Goal: Entertainment & Leisure: Consume media (video, audio)

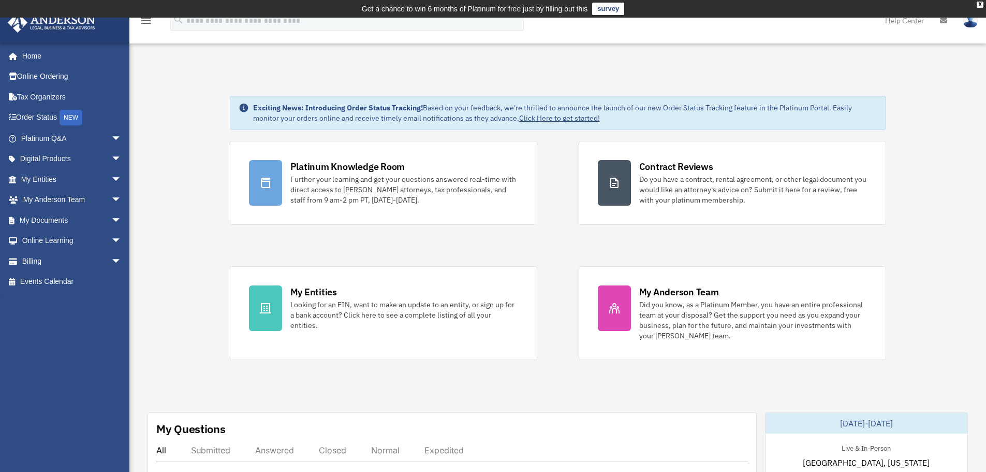
click at [967, 23] on img at bounding box center [971, 20] width 16 height 15
click at [79, 60] on link "Home" at bounding box center [72, 56] width 130 height 21
click at [78, 284] on link "Events Calendar" at bounding box center [72, 281] width 130 height 21
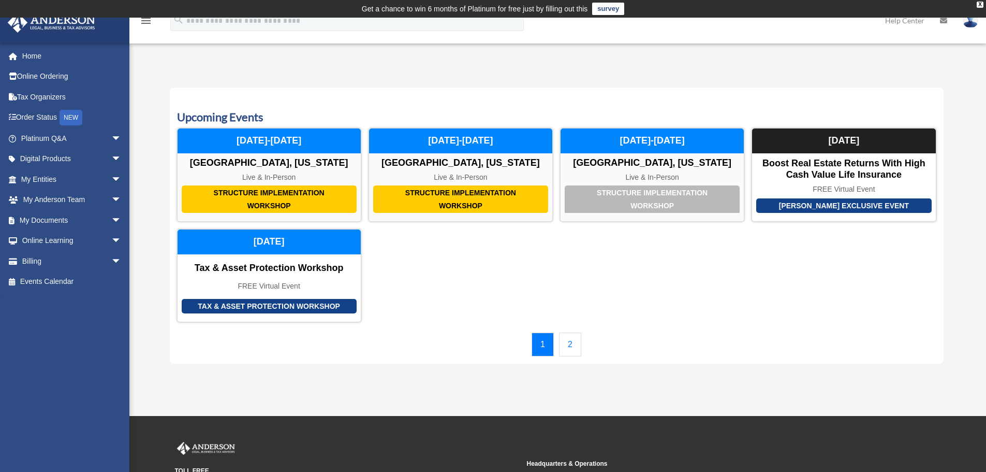
click at [568, 354] on link "2" at bounding box center [570, 344] width 22 height 24
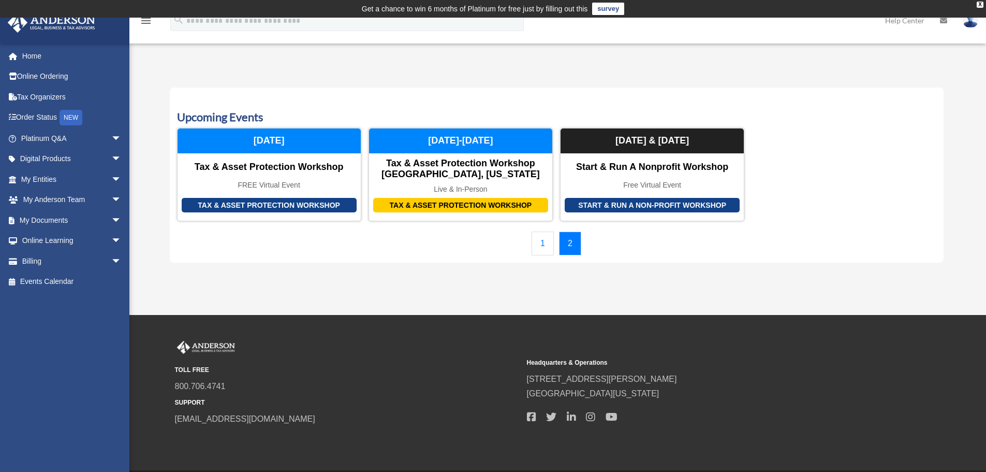
click at [549, 233] on link "1" at bounding box center [543, 243] width 22 height 24
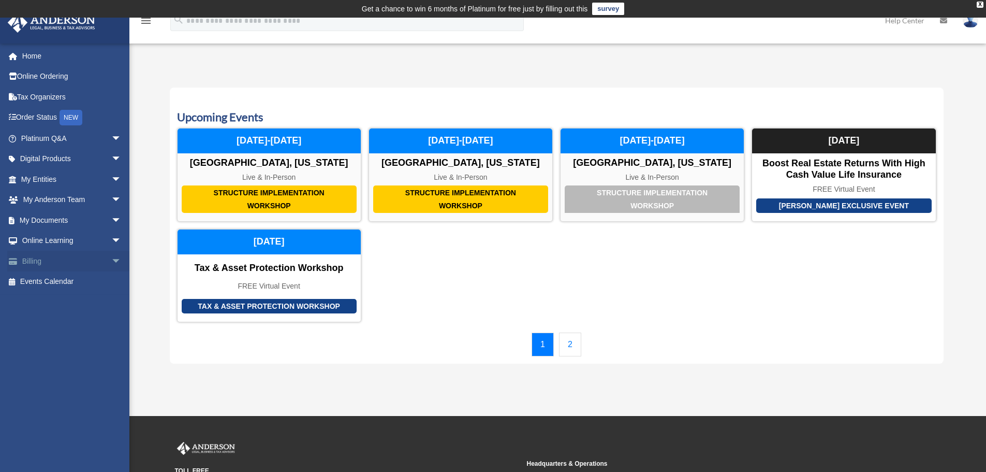
click at [86, 258] on link "Billing arrow_drop_down" at bounding box center [72, 261] width 130 height 21
click at [111, 236] on span "arrow_drop_down" at bounding box center [121, 240] width 21 height 21
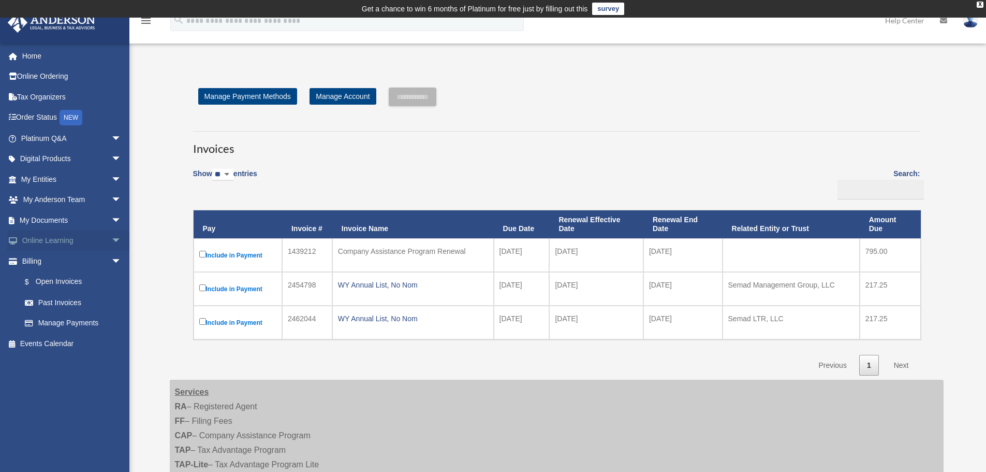
click at [74, 237] on link "Online Learning arrow_drop_down" at bounding box center [72, 240] width 130 height 21
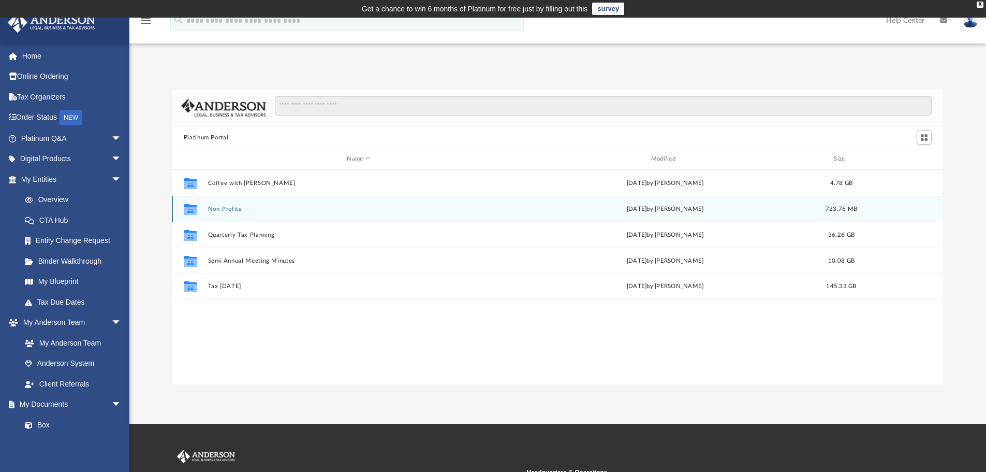
scroll to position [228, 763]
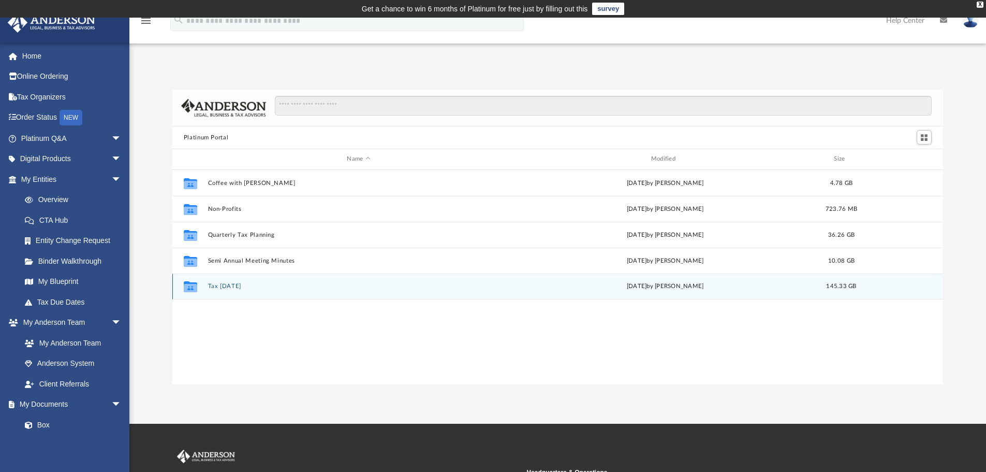
click at [489, 295] on div "Collaborated Folder Tax [DATE] [DATE] by [PERSON_NAME] 145.33 GB" at bounding box center [557, 286] width 771 height 26
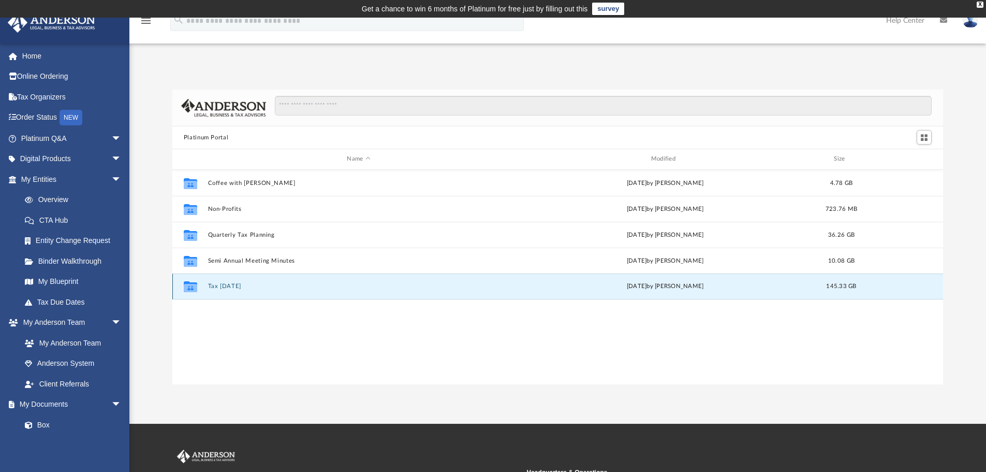
click at [489, 295] on div "Collaborated Folder Tax [DATE] [DATE] by [PERSON_NAME] 145.33 GB" at bounding box center [557, 286] width 771 height 26
click at [725, 285] on div "[DATE] by [PERSON_NAME]" at bounding box center [665, 286] width 302 height 9
click at [234, 285] on button "Tax [DATE]" at bounding box center [359, 286] width 302 height 7
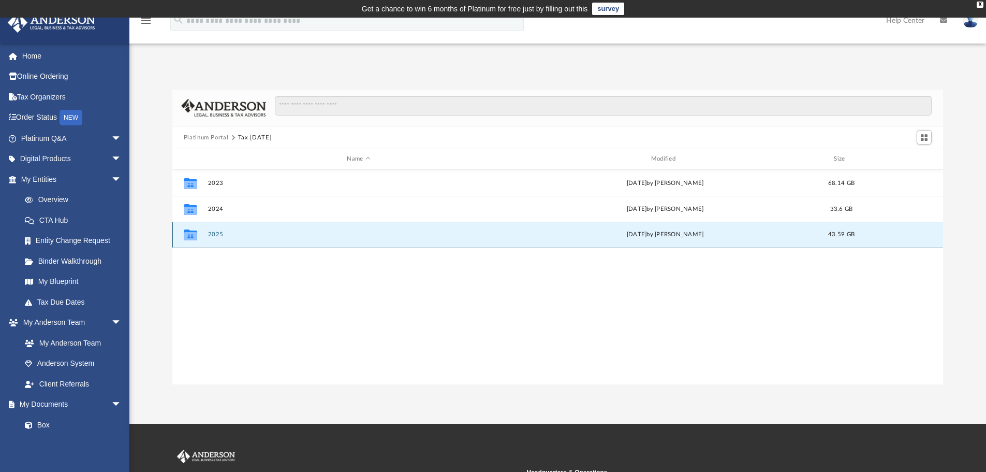
click at [383, 231] on button "2025" at bounding box center [359, 234] width 302 height 7
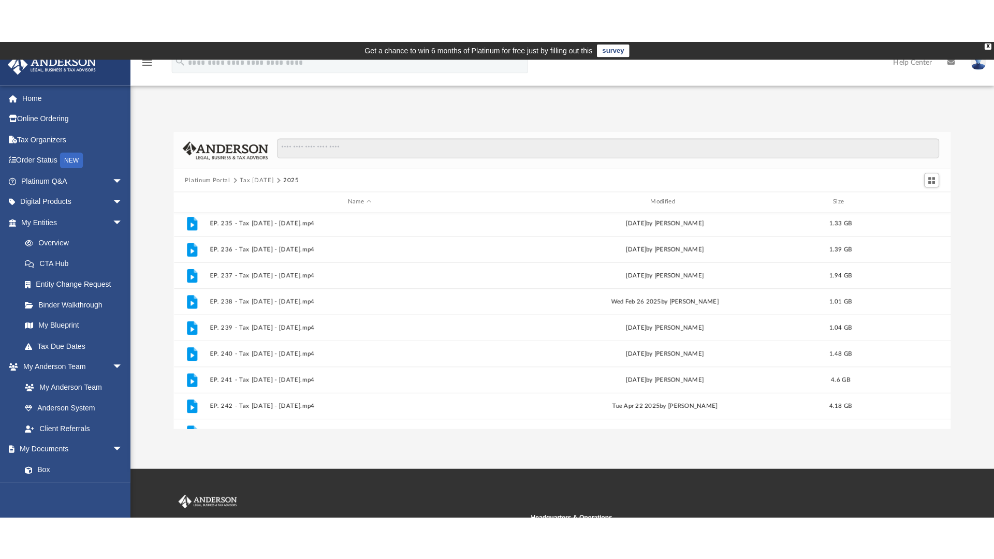
scroll to position [226, 0]
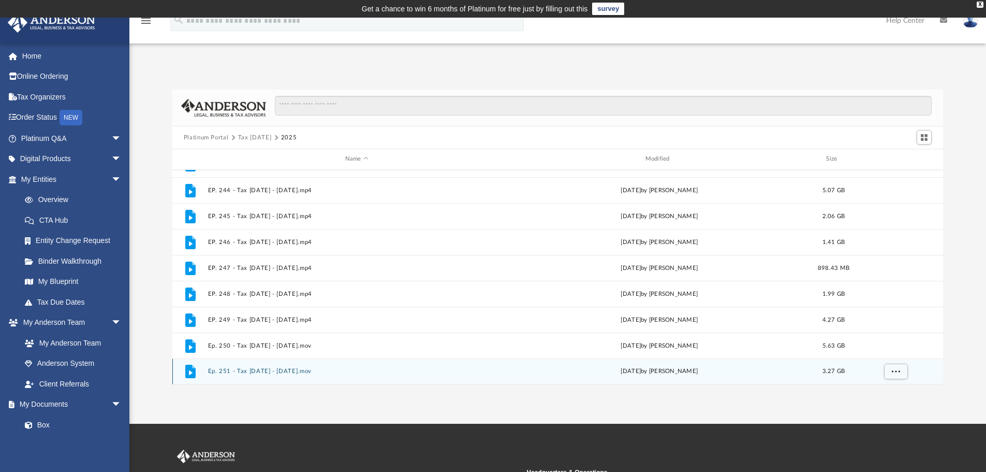
click at [641, 367] on div "[DATE] by [PERSON_NAME]" at bounding box center [660, 371] width 298 height 9
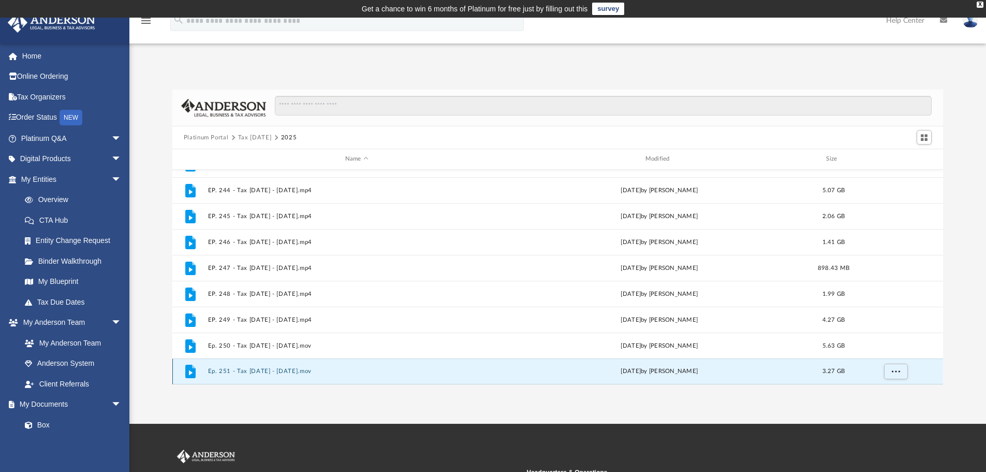
click at [499, 364] on div "File Ep. 251 - Tax [DATE] - [DATE].mov [DATE] by [PERSON_NAME] 3.27 GB" at bounding box center [557, 371] width 771 height 26
click at [268, 372] on button "Ep. 251 - Tax [DATE] - [DATE].mov" at bounding box center [357, 371] width 298 height 7
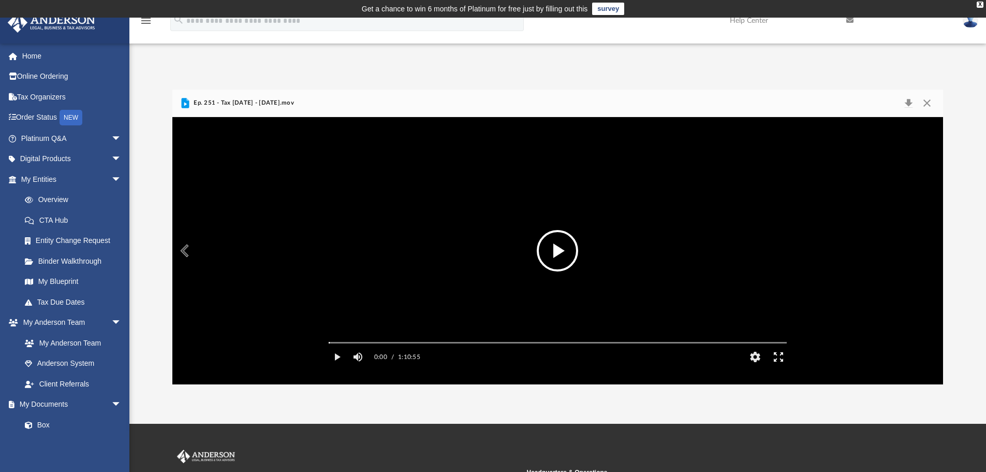
click at [781, 367] on button "Enter fullscreen" at bounding box center [778, 356] width 23 height 21
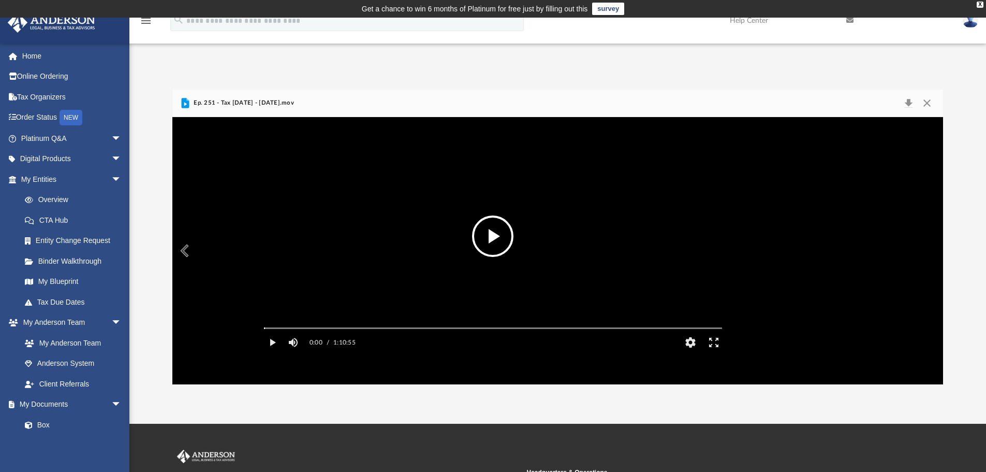
scroll to position [228, 770]
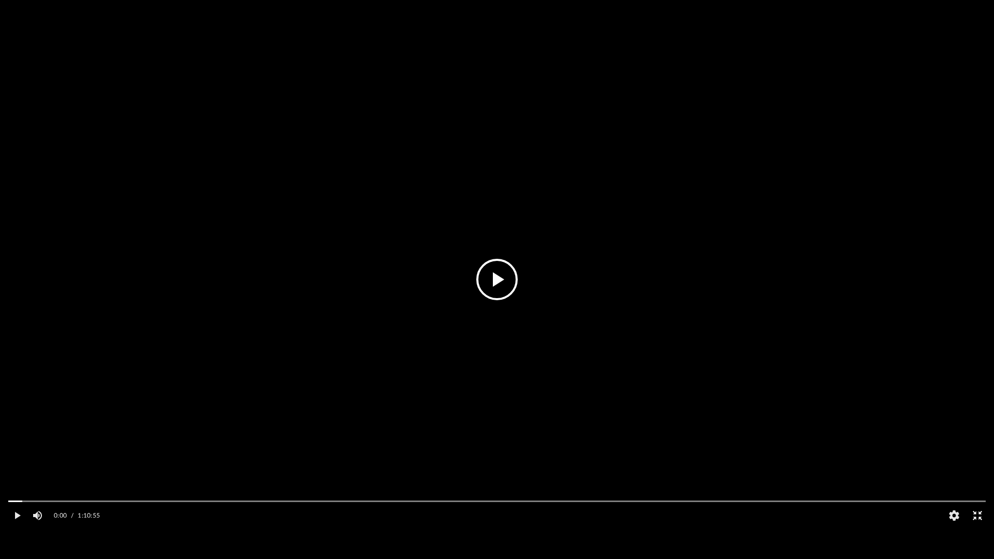
click at [978, 471] on button "Exit fullscreen" at bounding box center [977, 515] width 23 height 21
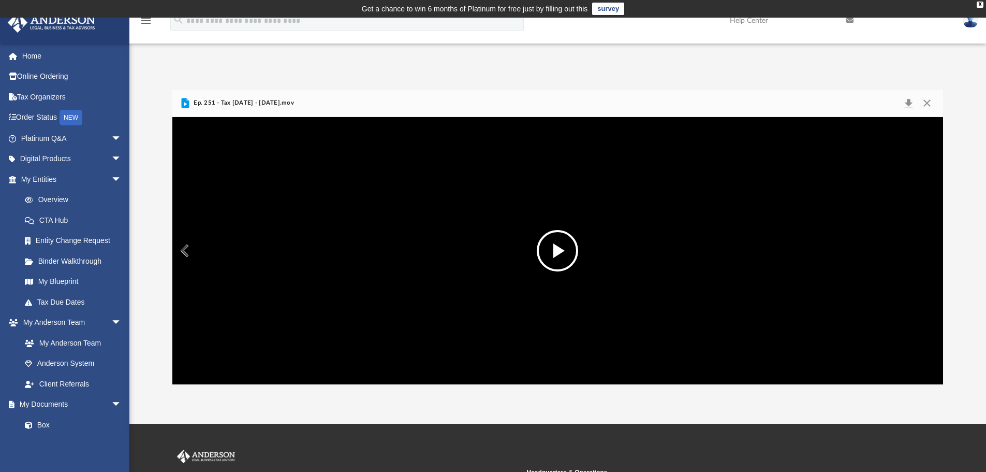
click at [935, 329] on div "Autoplay Disabled Speed Normal Quality Auto Subtitles/CC Off Audio Autoplay Dis…" at bounding box center [557, 250] width 771 height 267
click at [813, 312] on div "Autoplay Disabled Speed Normal Quality Auto Subtitles/CC Off Audio Autoplay Dis…" at bounding box center [557, 250] width 771 height 267
click at [775, 367] on button "Enter fullscreen" at bounding box center [778, 356] width 23 height 21
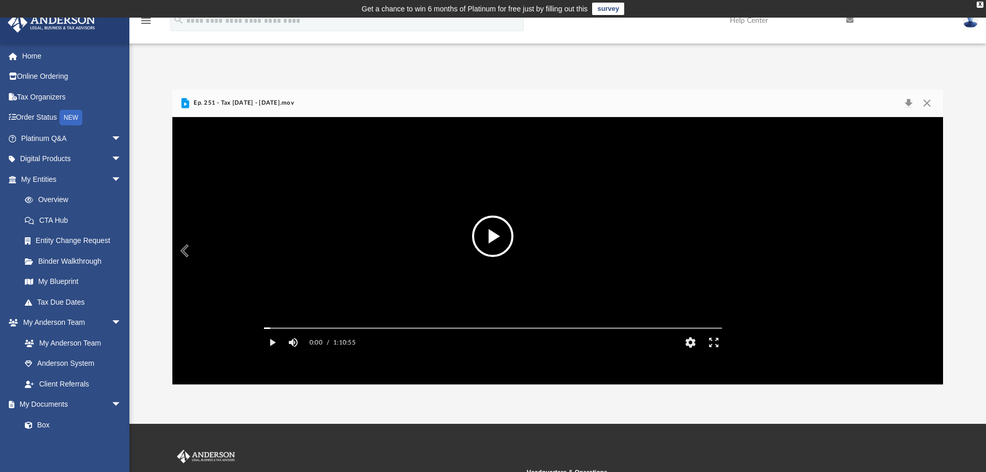
scroll to position [228, 770]
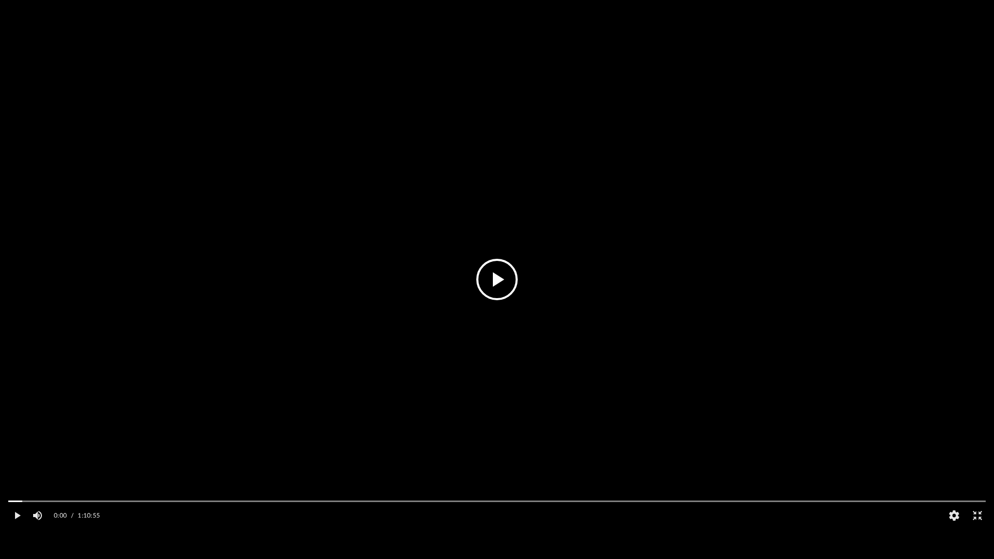
click at [508, 276] on button "File preview" at bounding box center [496, 279] width 41 height 41
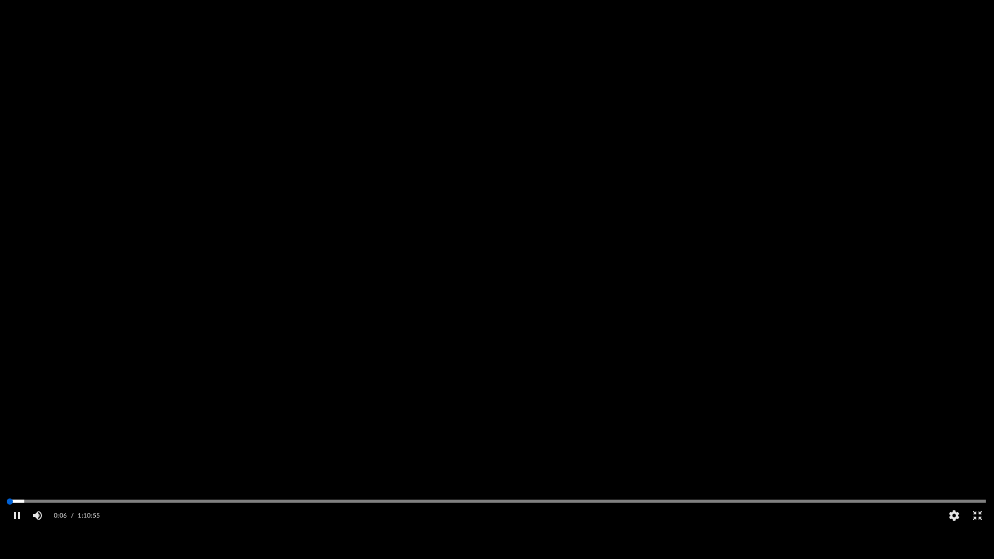
drag, startPoint x: 13, startPoint y: 530, endPoint x: 0, endPoint y: 529, distance: 13.6
click at [0, 471] on div "Media Slider" at bounding box center [497, 501] width 994 height 8
drag, startPoint x: 14, startPoint y: 532, endPoint x: 0, endPoint y: 529, distance: 14.2
click at [0, 471] on div "Media Slider" at bounding box center [497, 501] width 994 height 8
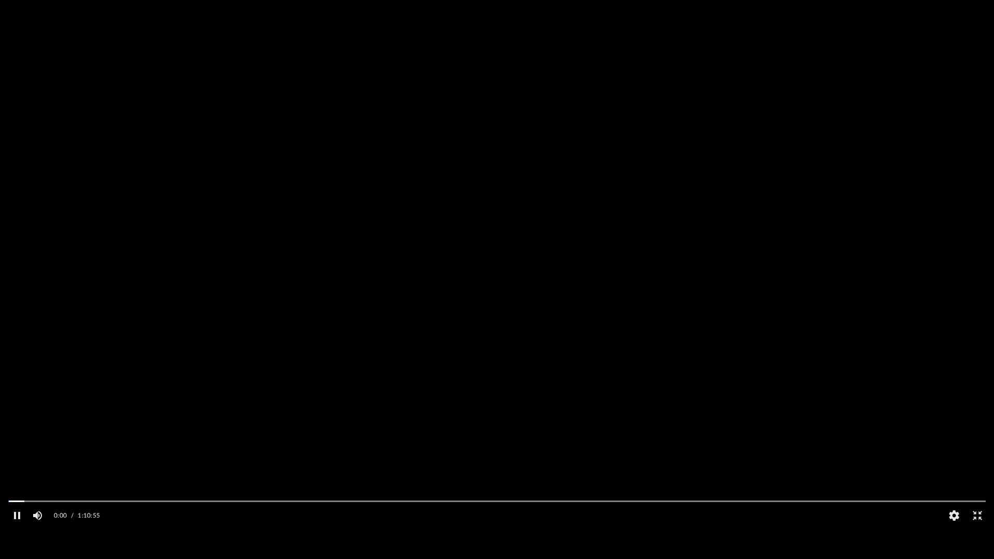
click at [353, 284] on video "File preview" at bounding box center [497, 279] width 994 height 497
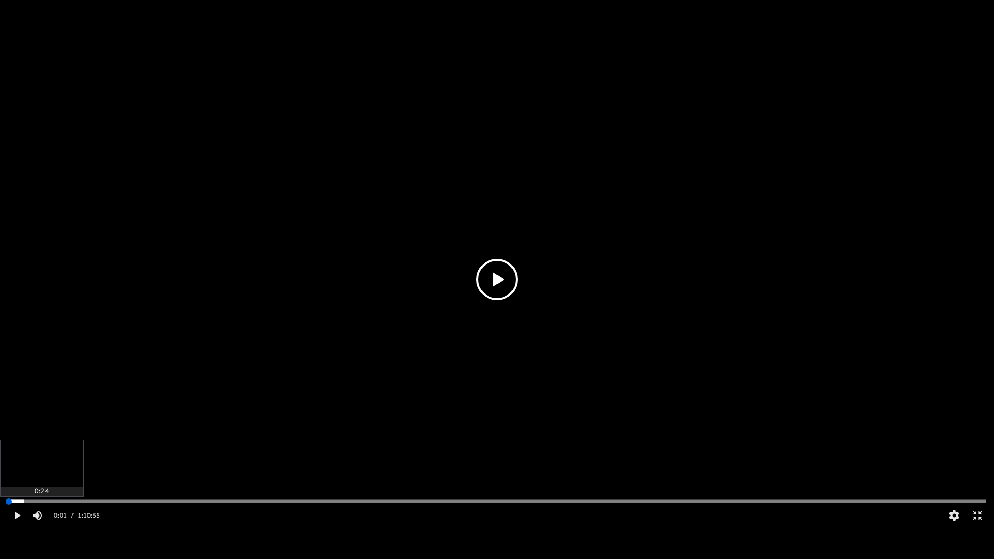
click at [0, 471] on div "Media Slider" at bounding box center [497, 501] width 994 height 8
drag, startPoint x: 10, startPoint y: 534, endPoint x: 0, endPoint y: 530, distance: 11.0
click at [0, 471] on div "Media Slider" at bounding box center [497, 501] width 994 height 8
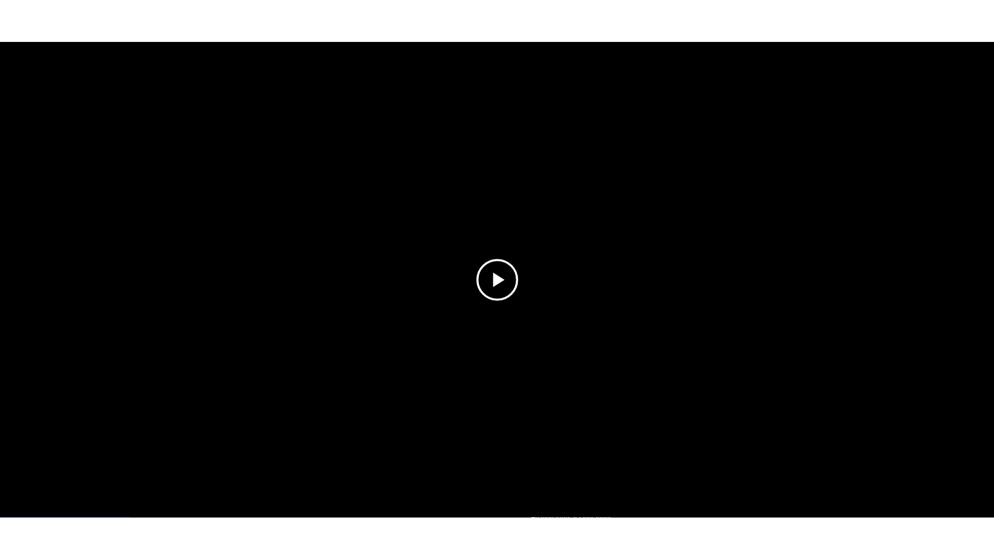
scroll to position [228, 763]
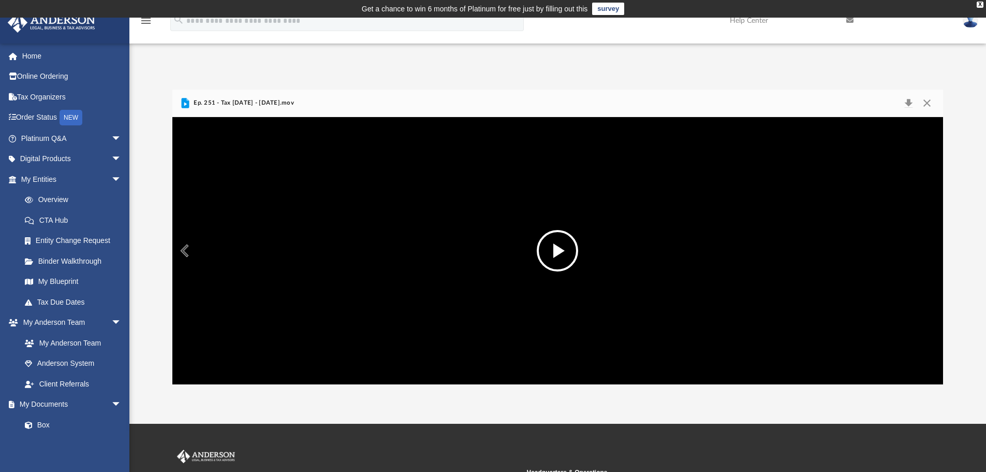
click at [920, 333] on div "Autoplay Disabled Speed Normal Quality Auto Subtitles/CC Off Audio Autoplay Dis…" at bounding box center [557, 250] width 771 height 267
click at [972, 330] on div "Platinum Portal Tax [DATE] 2025 Name Modified Size File EP. 242 - Tax [DATE] - …" at bounding box center [557, 237] width 857 height 295
click at [863, 303] on div "Autoplay Disabled Speed Normal Quality Auto Subtitles/CC Off Audio Autoplay Dis…" at bounding box center [557, 250] width 771 height 267
click at [775, 367] on button "Enter fullscreen" at bounding box center [778, 356] width 23 height 21
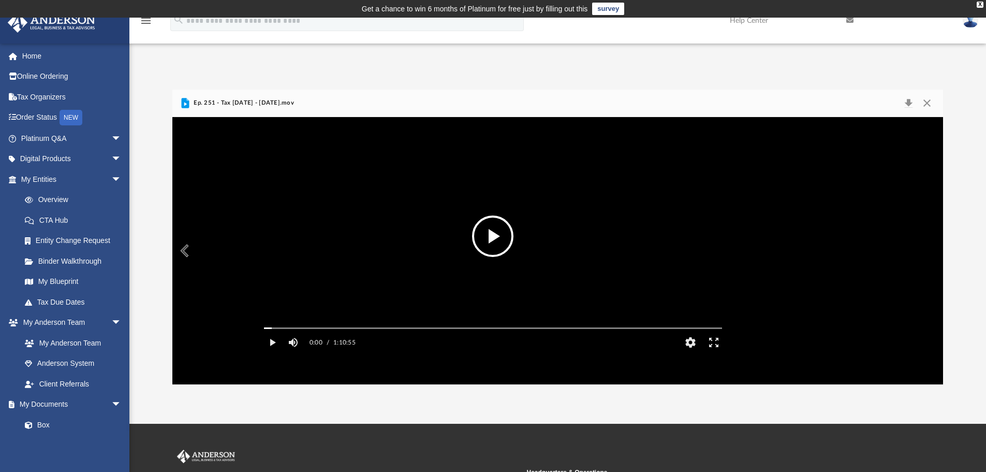
scroll to position [228, 770]
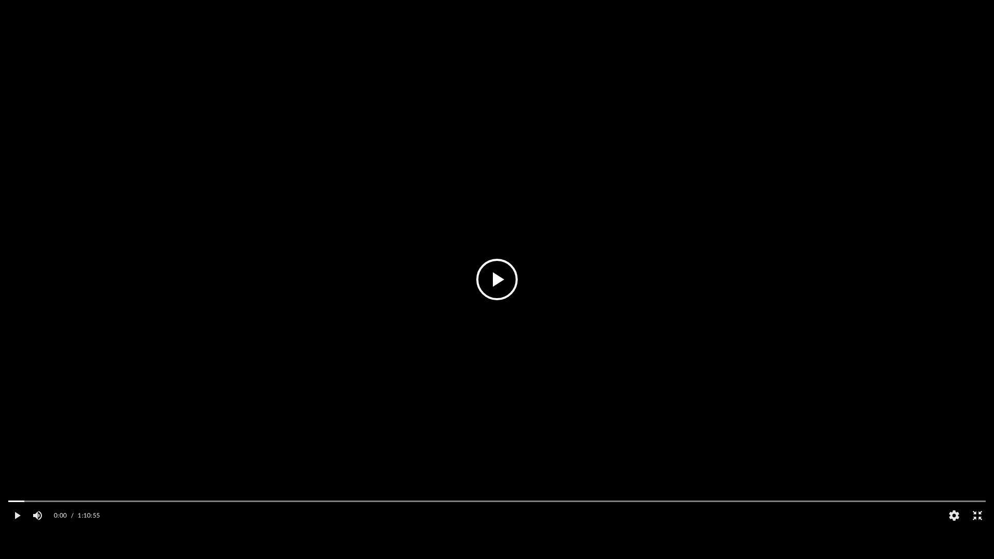
click at [973, 471] on button "Exit fullscreen" at bounding box center [977, 515] width 23 height 21
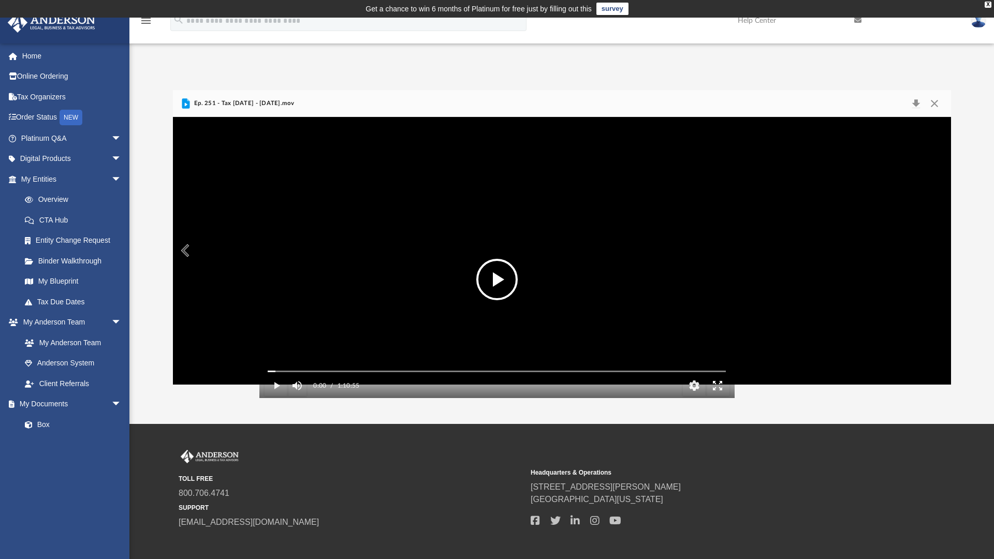
scroll to position [228, 763]
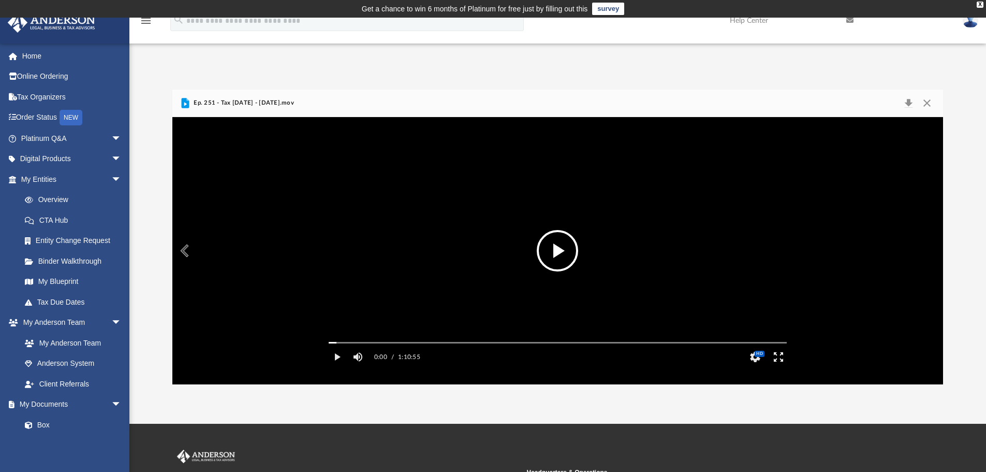
click at [775, 367] on button "Enter fullscreen" at bounding box center [778, 356] width 23 height 21
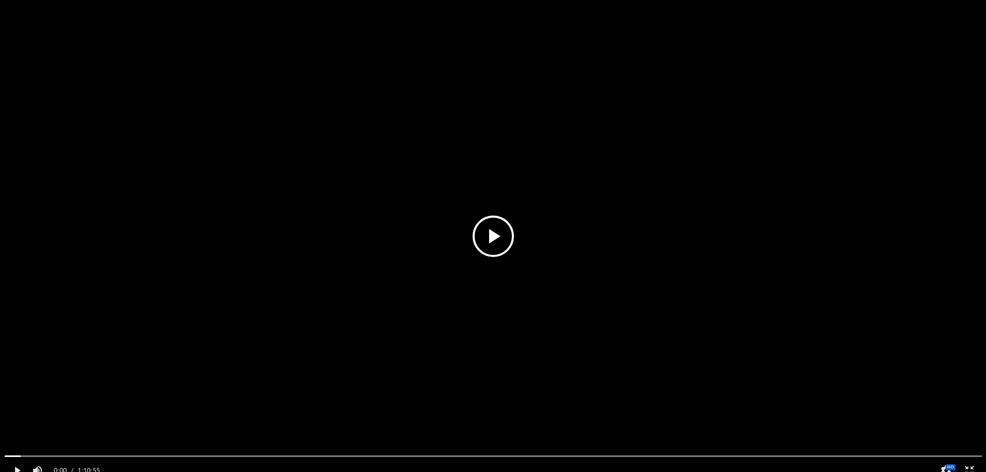
scroll to position [228, 770]
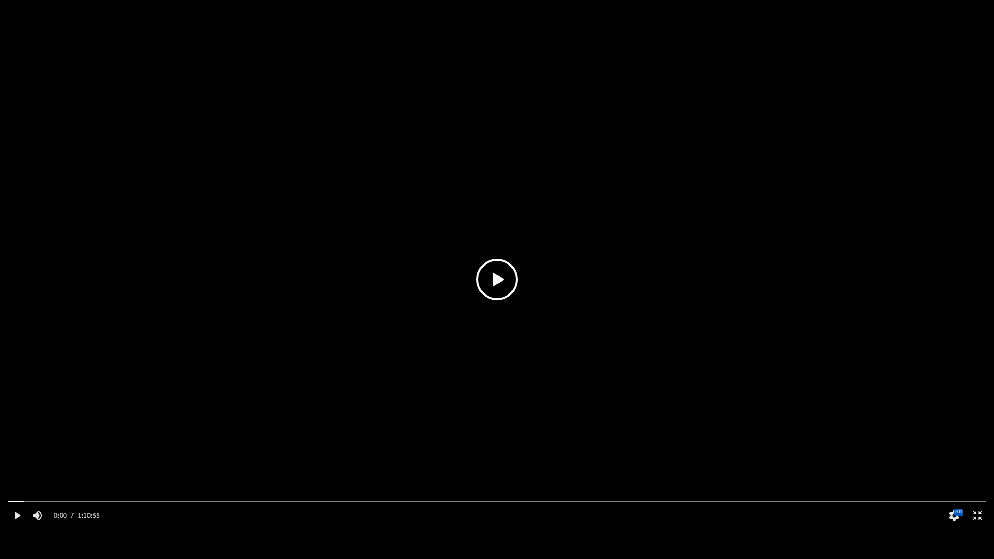
click at [479, 269] on button "File preview" at bounding box center [496, 279] width 41 height 41
click at [589, 252] on video "File preview" at bounding box center [497, 279] width 994 height 497
click at [975, 471] on button "Exit fullscreen" at bounding box center [977, 515] width 23 height 21
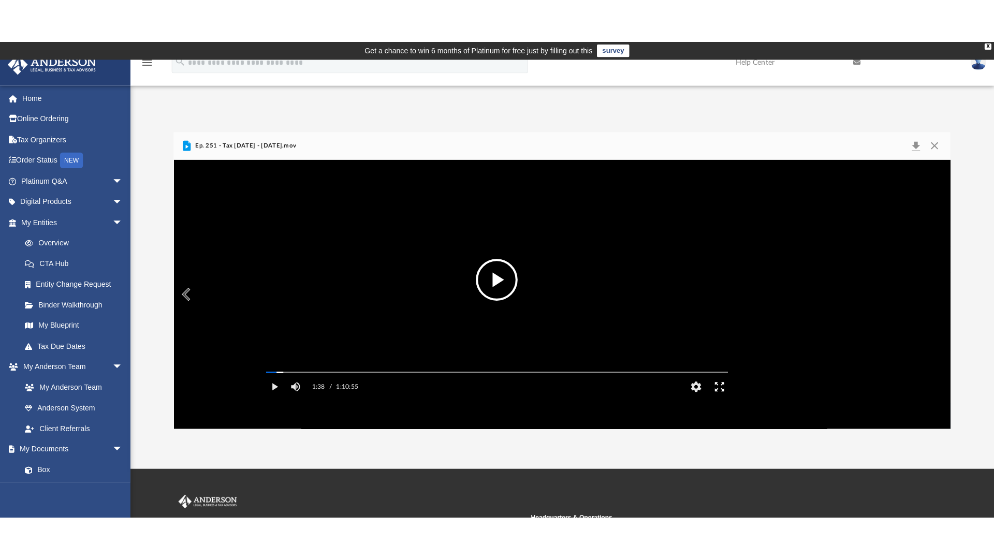
scroll to position [228, 763]
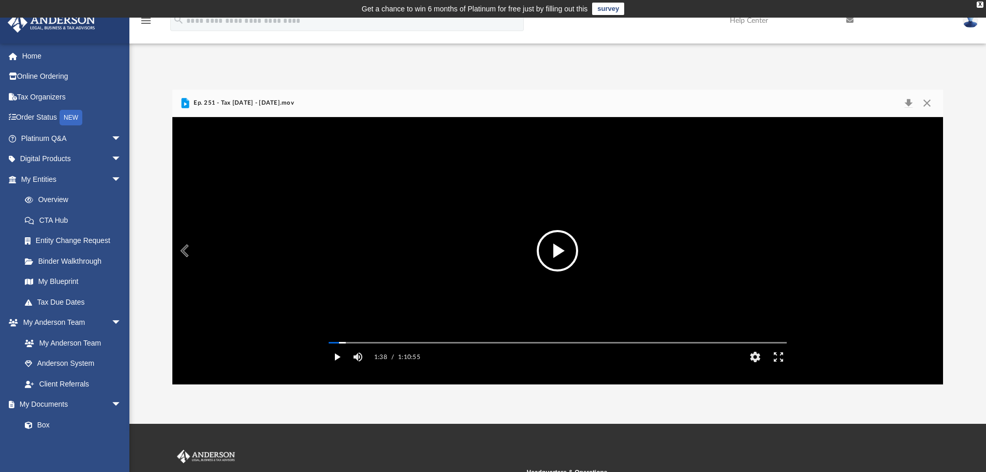
click at [335, 367] on button "Play" at bounding box center [337, 356] width 23 height 21
drag, startPoint x: 343, startPoint y: 355, endPoint x: 276, endPoint y: 352, distance: 66.9
click at [276, 352] on div "Autoplay Disabled Speed Normal Quality Auto Subtitles/CC Off Audio Autoplay Dis…" at bounding box center [557, 250] width 771 height 267
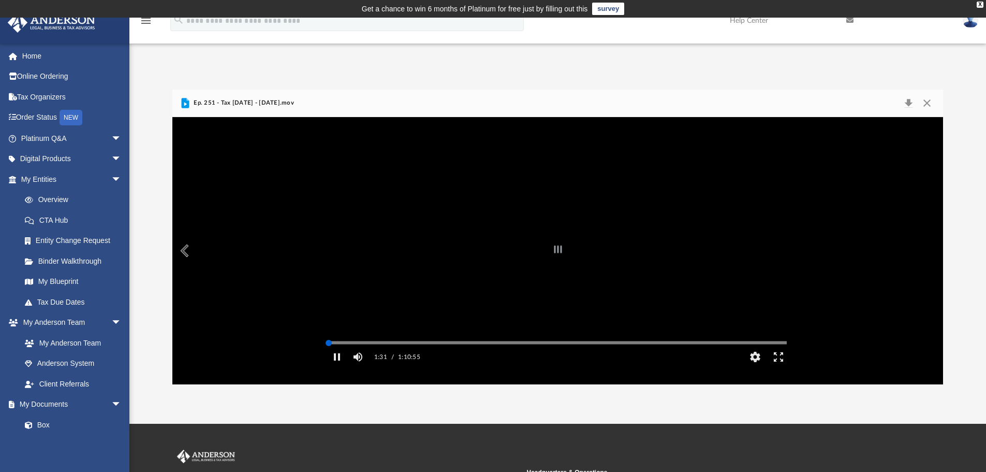
drag, startPoint x: 339, startPoint y: 359, endPoint x: 316, endPoint y: 359, distance: 22.8
click at [316, 359] on div "Autoplay Disabled Speed Normal Quality Auto Subtitles/CC Off Audio Autoplay Dis…" at bounding box center [557, 250] width 771 height 267
click at [778, 367] on button "Enter fullscreen" at bounding box center [778, 356] width 23 height 21
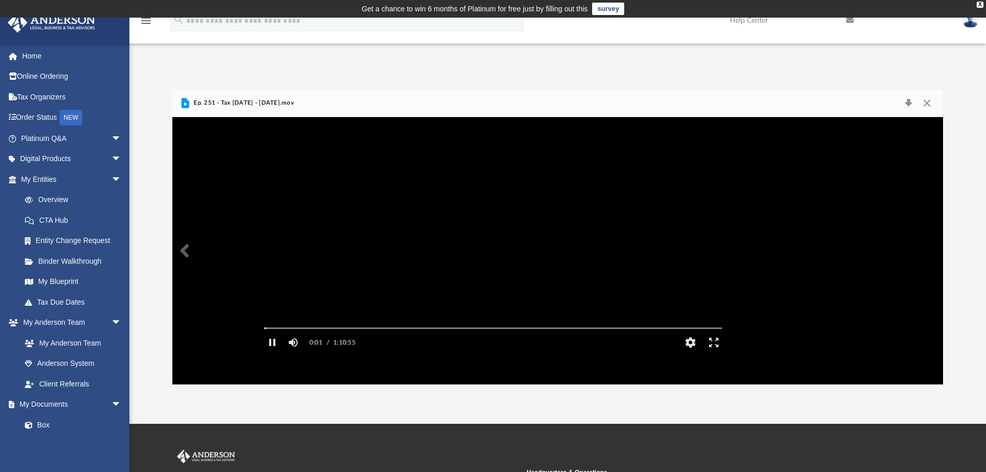
scroll to position [228, 770]
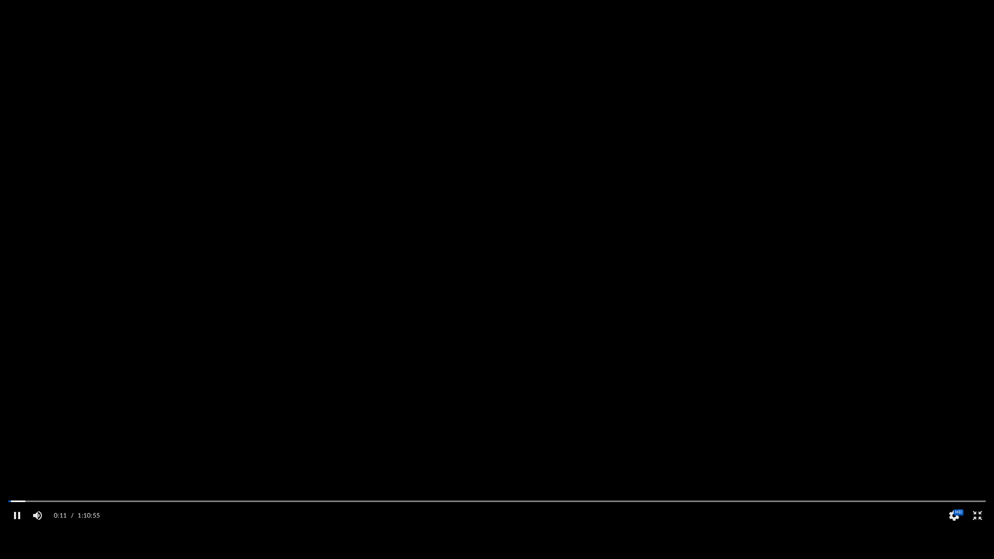
click at [683, 342] on video "File preview" at bounding box center [497, 279] width 994 height 497
click at [501, 262] on button "File preview" at bounding box center [496, 279] width 41 height 41
click at [188, 432] on video "File preview" at bounding box center [497, 279] width 994 height 497
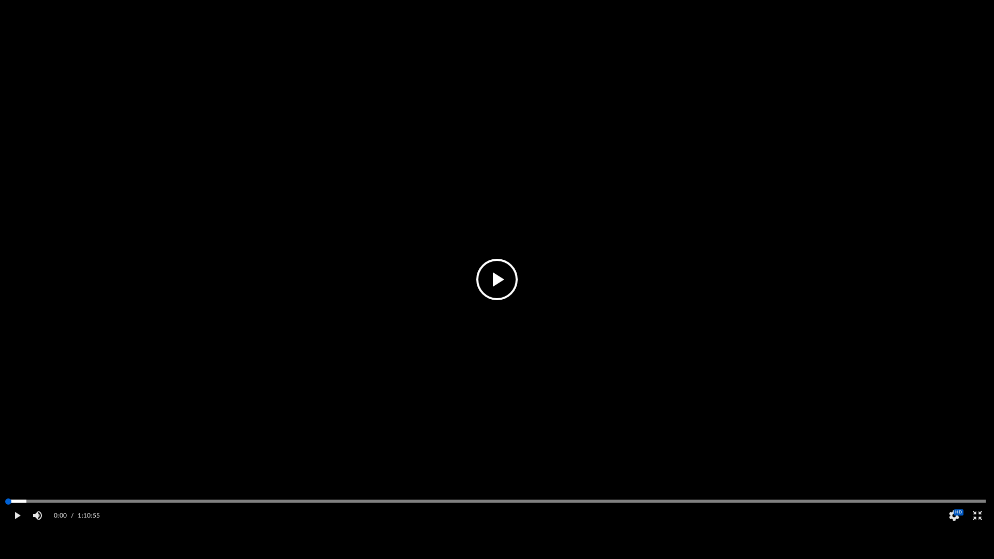
drag, startPoint x: 14, startPoint y: 532, endPoint x: 0, endPoint y: 531, distance: 14.0
click at [0, 471] on div "Media Slider" at bounding box center [497, 501] width 994 height 8
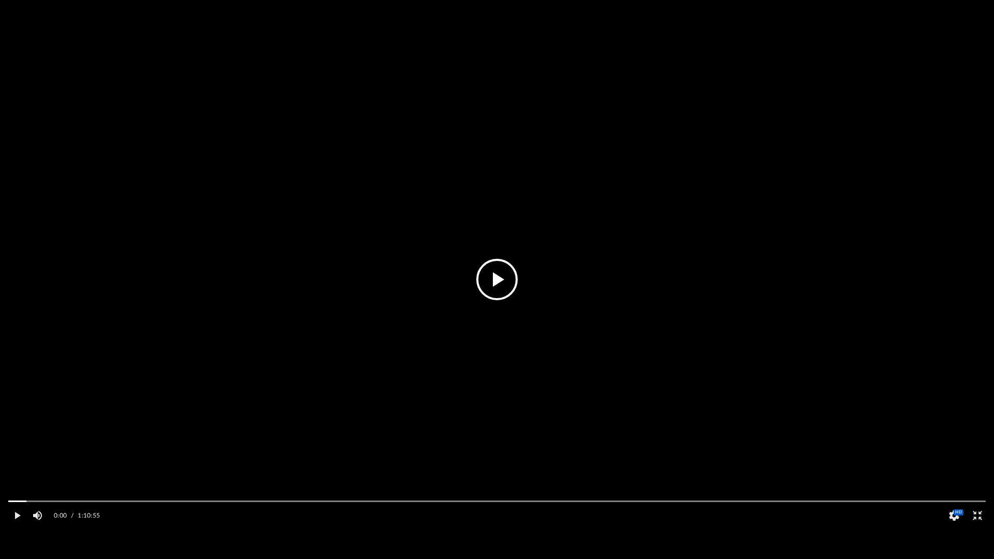
click at [493, 281] on button "File preview" at bounding box center [496, 279] width 41 height 41
click at [469, 352] on video "File preview" at bounding box center [497, 279] width 994 height 497
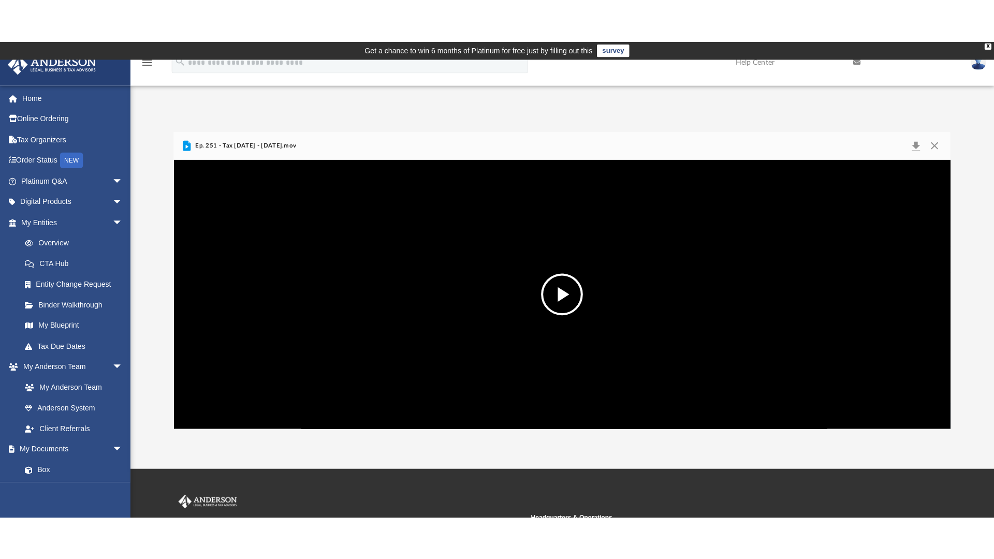
scroll to position [228, 763]
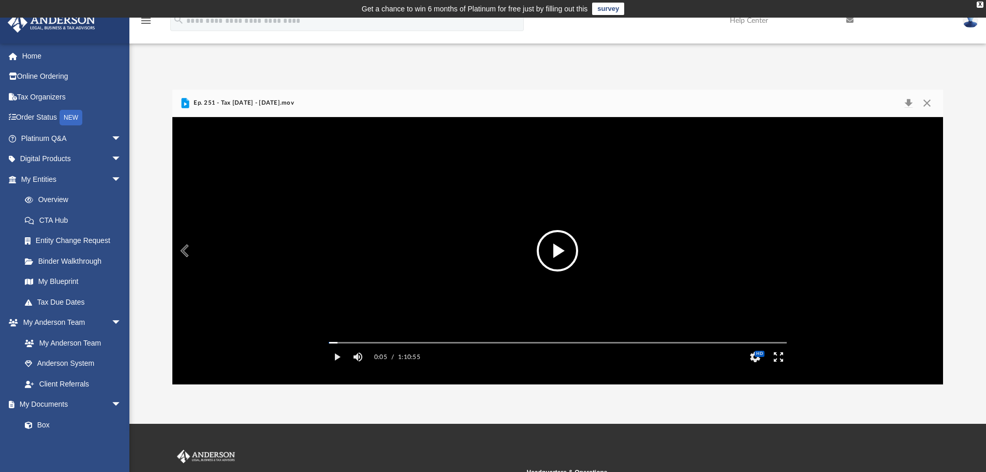
click at [775, 367] on button "Enter fullscreen" at bounding box center [778, 356] width 23 height 21
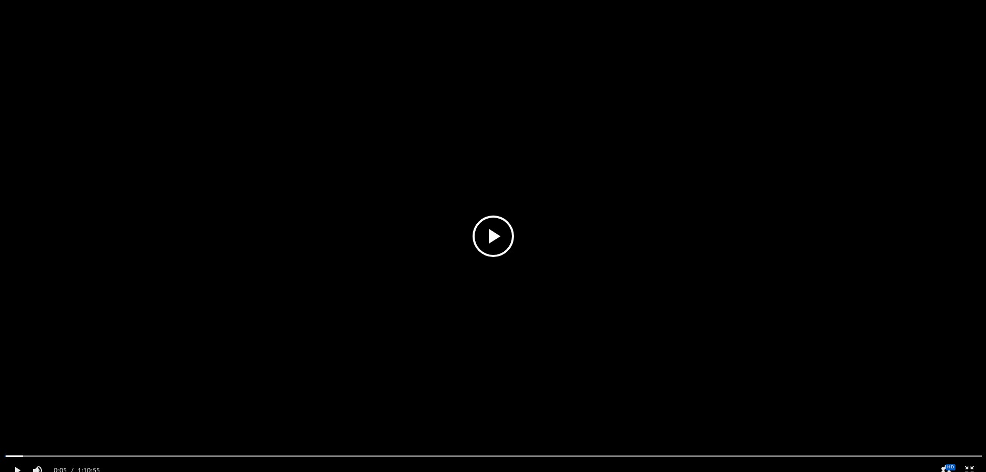
scroll to position [228, 770]
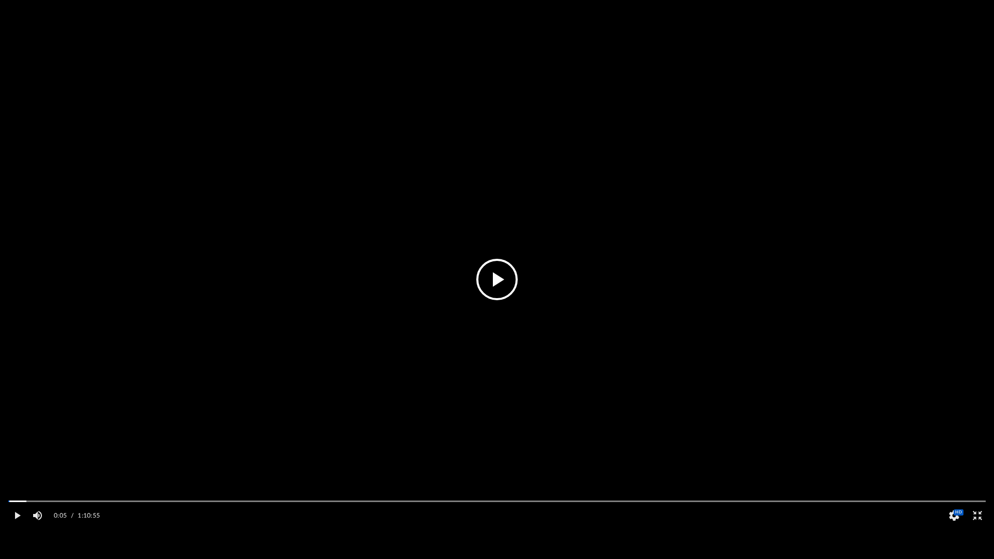
click at [500, 281] on button "File preview" at bounding box center [496, 279] width 41 height 41
click at [522, 219] on video "File preview" at bounding box center [497, 279] width 994 height 497
click at [973, 471] on button "Exit fullscreen" at bounding box center [977, 515] width 23 height 21
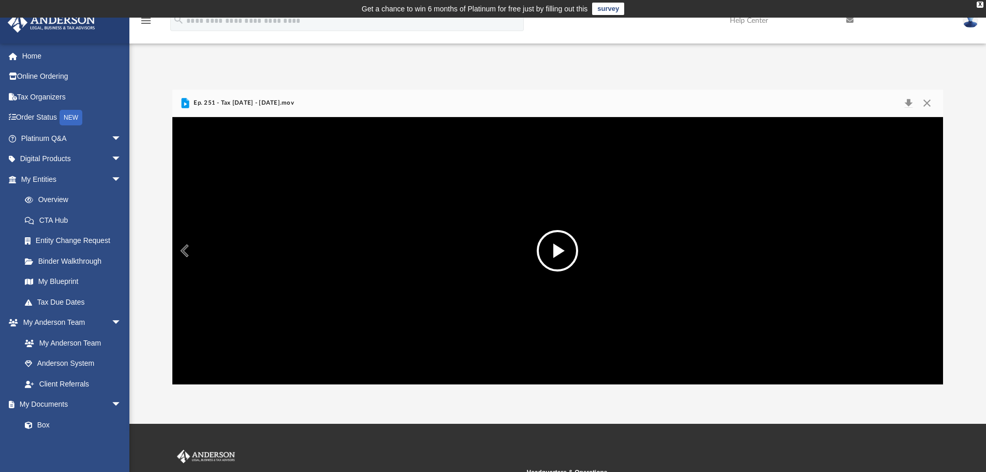
click at [877, 332] on div "Autoplay Disabled Speed Normal Quality Auto Subtitles/CC Off Audio Autoplay Dis…" at bounding box center [557, 250] width 771 height 267
click at [814, 304] on div "Autoplay Disabled Speed Normal Quality Auto Subtitles/CC Off Audio Autoplay Dis…" at bounding box center [557, 250] width 771 height 267
click at [777, 367] on button "Enter fullscreen" at bounding box center [778, 356] width 23 height 21
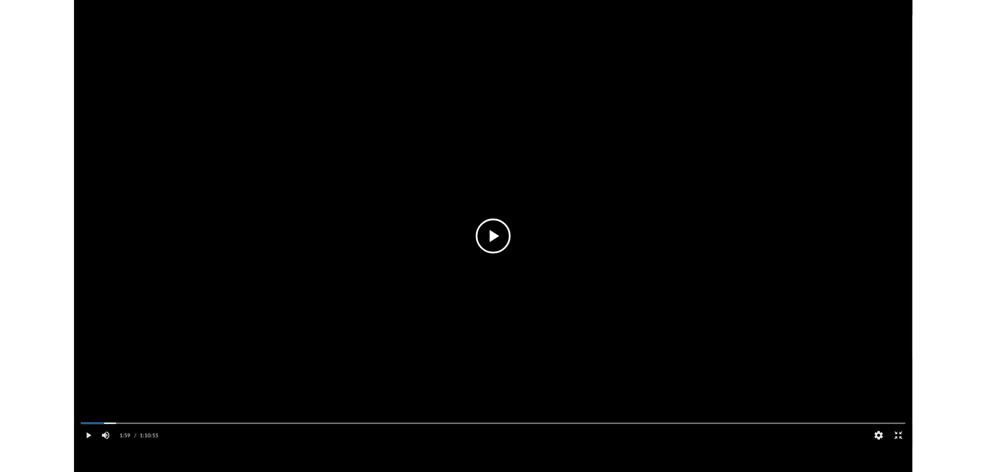
scroll to position [228, 770]
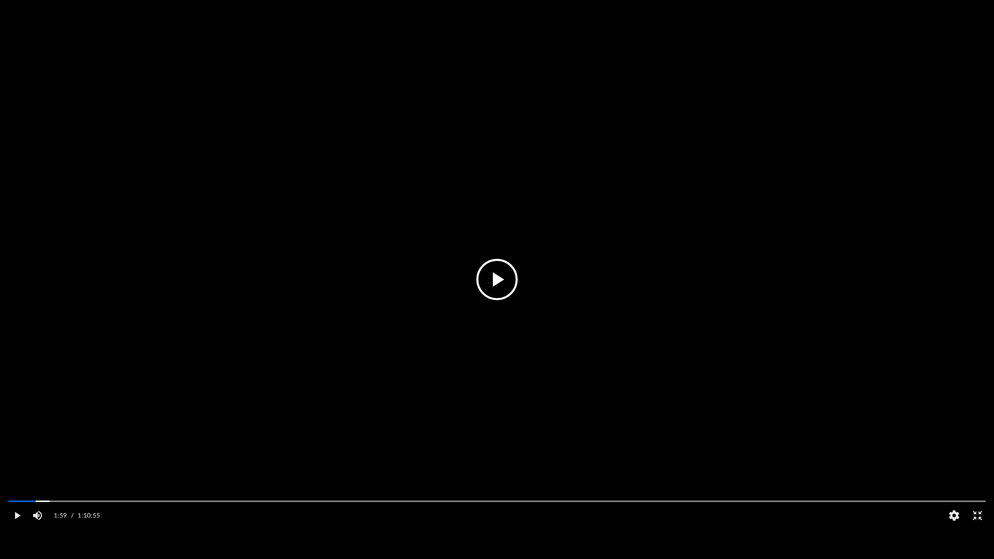
drag, startPoint x: 38, startPoint y: 527, endPoint x: 0, endPoint y: 526, distance: 38.3
click at [0, 471] on video "File preview" at bounding box center [497, 279] width 994 height 497
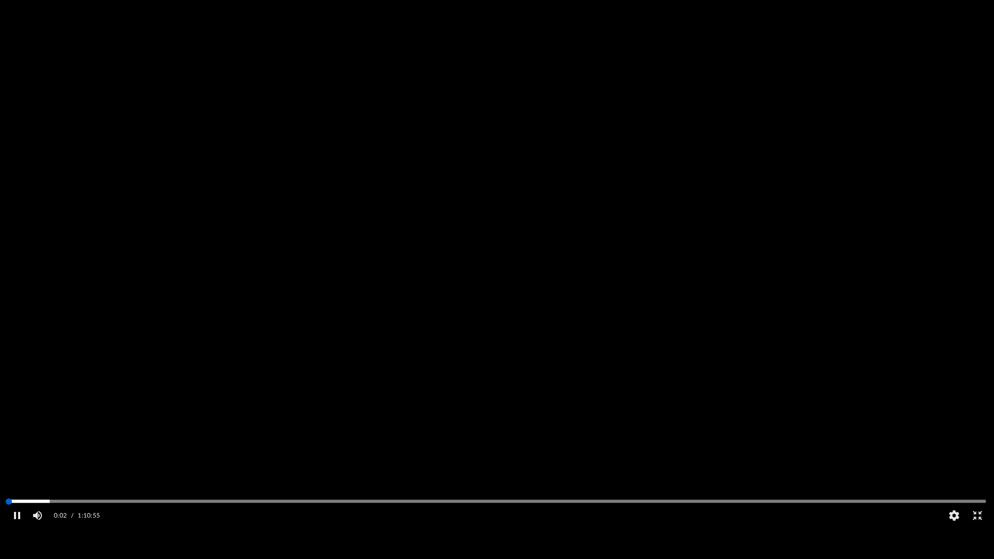
drag, startPoint x: 40, startPoint y: 533, endPoint x: 8, endPoint y: 530, distance: 32.3
click at [8, 471] on div "Media Slider" at bounding box center [497, 502] width 978 height 2
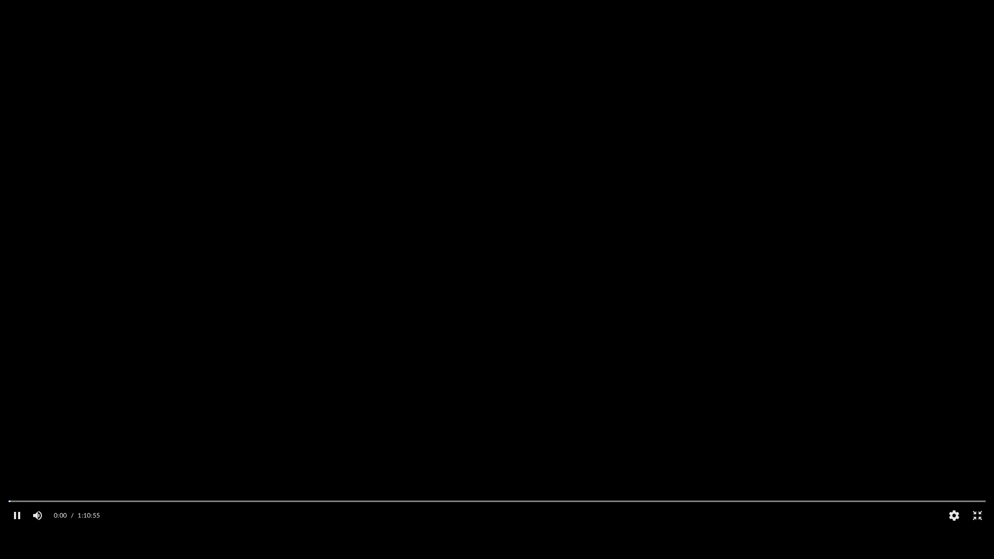
click at [404, 281] on video "File preview" at bounding box center [497, 279] width 994 height 497
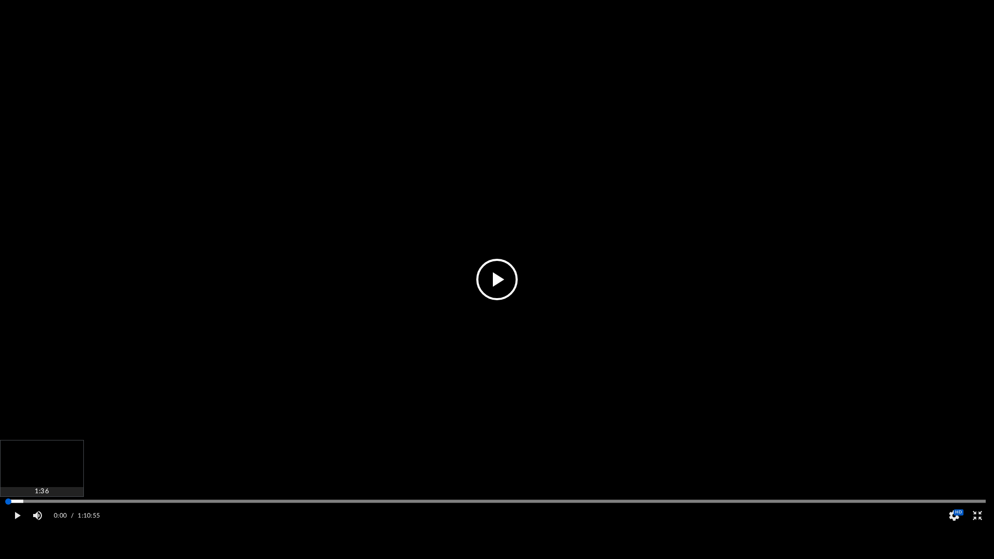
drag, startPoint x: 27, startPoint y: 528, endPoint x: 10, endPoint y: 530, distance: 16.6
click at [10, 471] on div "Media Slider" at bounding box center [497, 501] width 994 height 8
drag, startPoint x: 11, startPoint y: 535, endPoint x: 3, endPoint y: 535, distance: 8.3
click at [3, 471] on div "Media Slider" at bounding box center [497, 501] width 994 height 8
drag, startPoint x: 11, startPoint y: 535, endPoint x: 1, endPoint y: 534, distance: 9.9
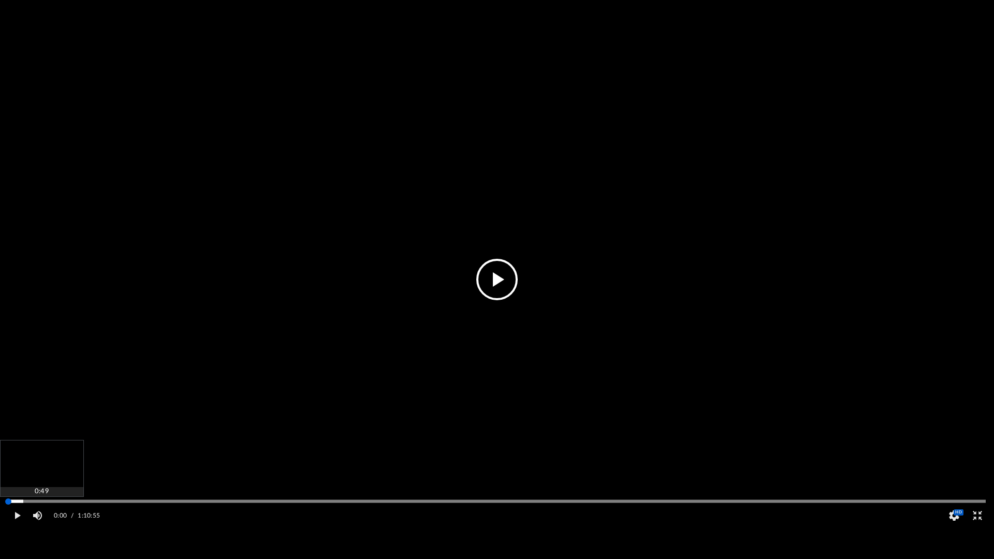
click at [1, 471] on div "Media Slider" at bounding box center [497, 501] width 994 height 8
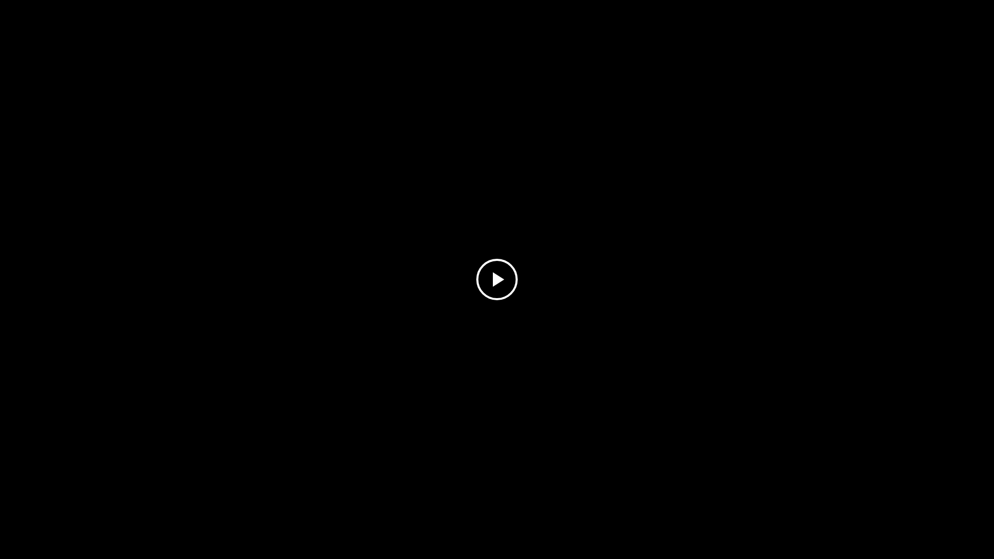
click at [505, 281] on button "File preview" at bounding box center [496, 279] width 41 height 41
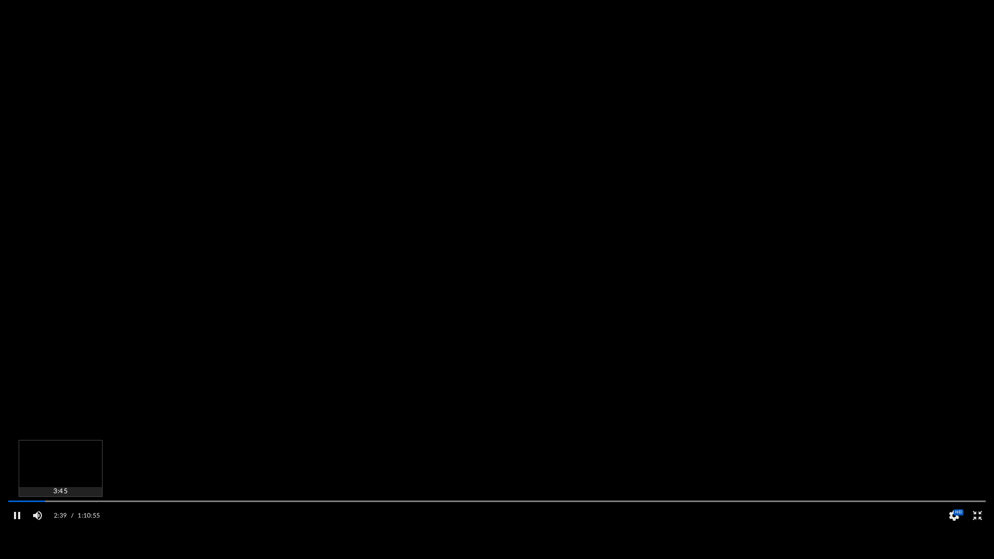
click at [60, 471] on div "Autoplay Disabled Speed Normal Quality Auto Subtitles/CC Off Audio Autoplay Dis…" at bounding box center [497, 279] width 994 height 559
click at [312, 368] on div "File preview" at bounding box center [497, 279] width 994 height 559
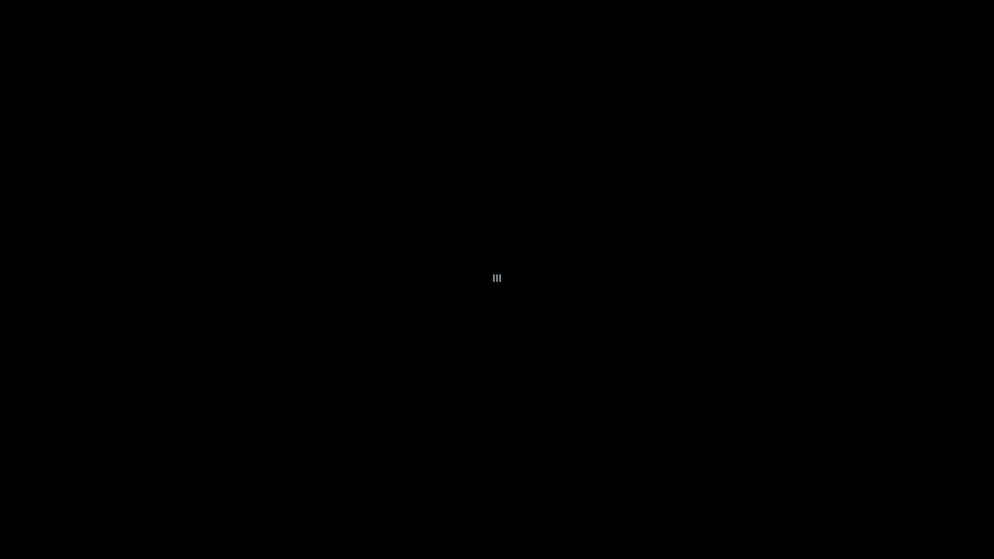
click at [879, 109] on div "File preview" at bounding box center [497, 279] width 994 height 559
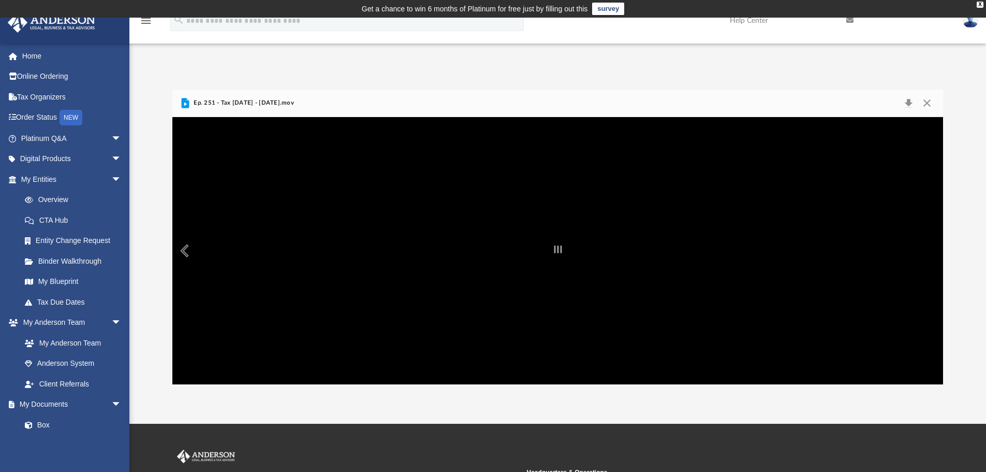
scroll to position [52, 0]
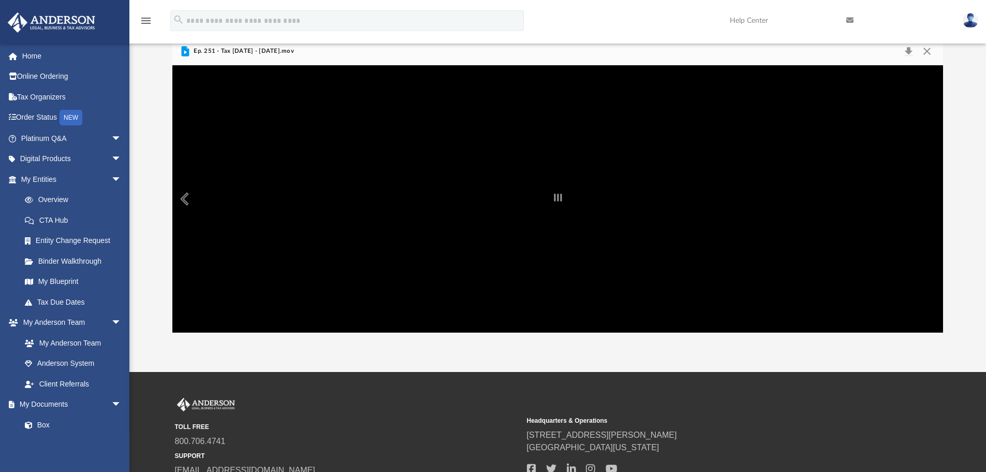
click at [622, 303] on div "File preview" at bounding box center [557, 198] width 771 height 267
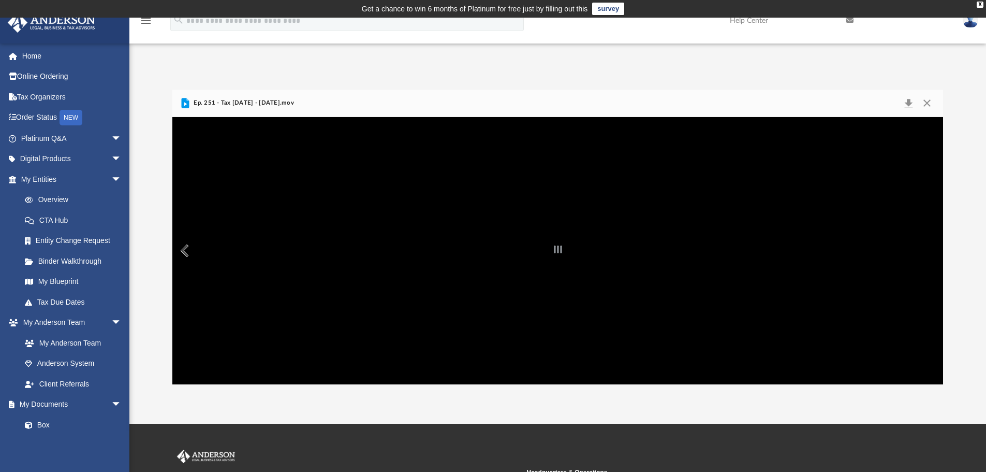
click at [593, 291] on div "File preview" at bounding box center [557, 250] width 771 height 267
drag, startPoint x: 528, startPoint y: 294, endPoint x: 565, endPoint y: 295, distance: 37.8
click at [565, 295] on div "File preview" at bounding box center [557, 250] width 771 height 267
click at [189, 255] on button "Preview" at bounding box center [183, 250] width 23 height 29
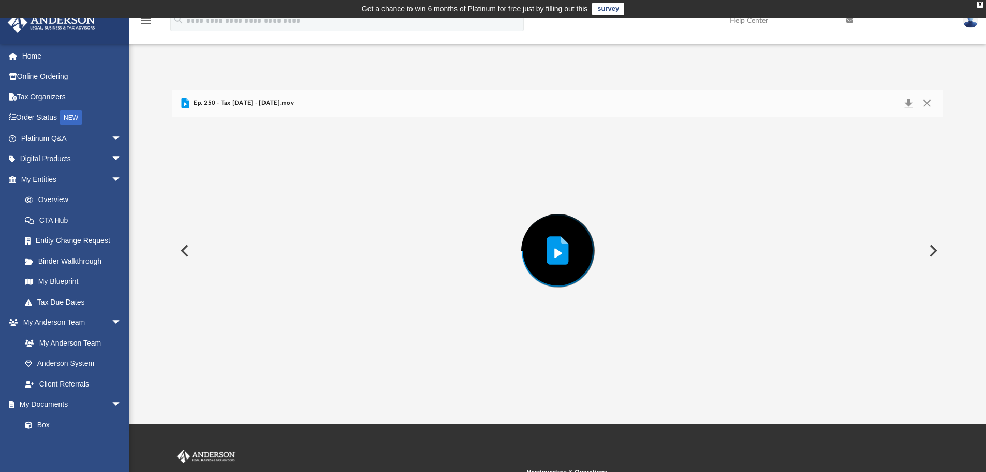
click at [937, 250] on button "Preview" at bounding box center [932, 250] width 23 height 29
click at [551, 242] on icon "Preview" at bounding box center [558, 251] width 22 height 28
click at [553, 247] on icon "Preview" at bounding box center [558, 251] width 22 height 28
click at [553, 247] on icon "Preview" at bounding box center [558, 250] width 22 height 28
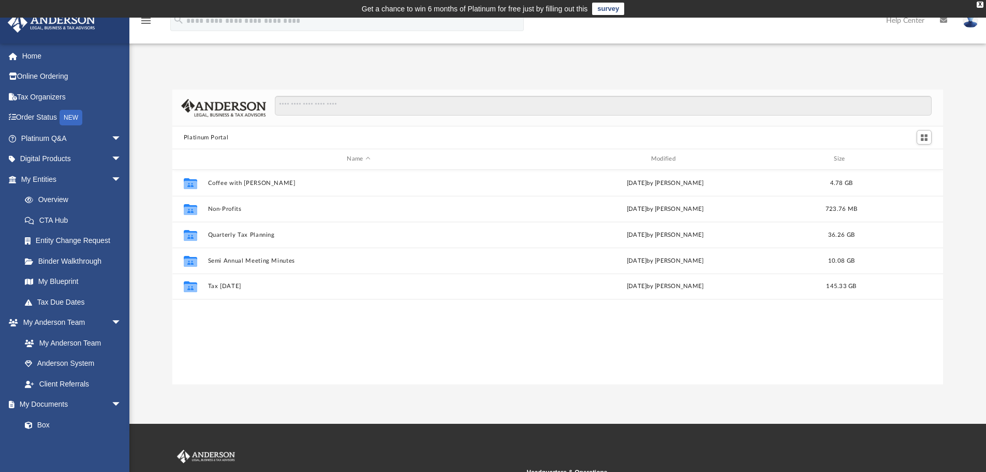
scroll to position [228, 763]
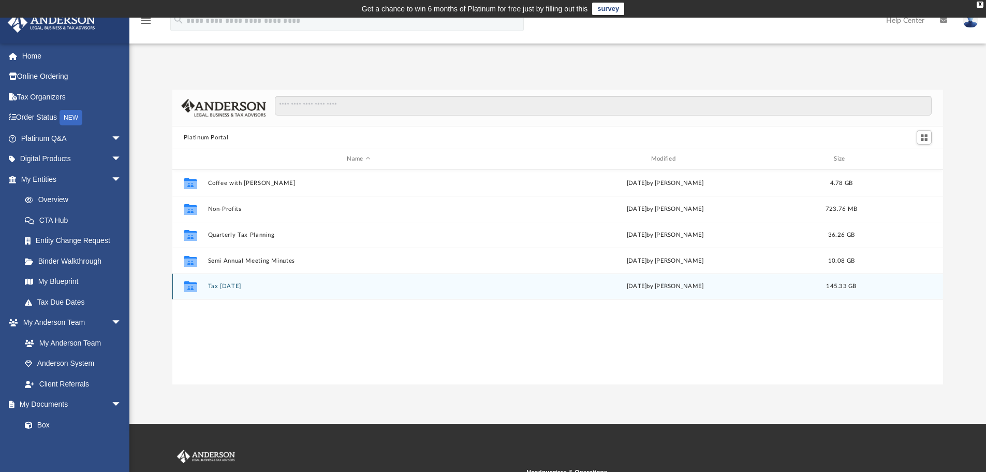
click at [282, 291] on div "Collaborated Folder Tax [DATE] [DATE] by [PERSON_NAME] 145.33 GB" at bounding box center [557, 286] width 771 height 26
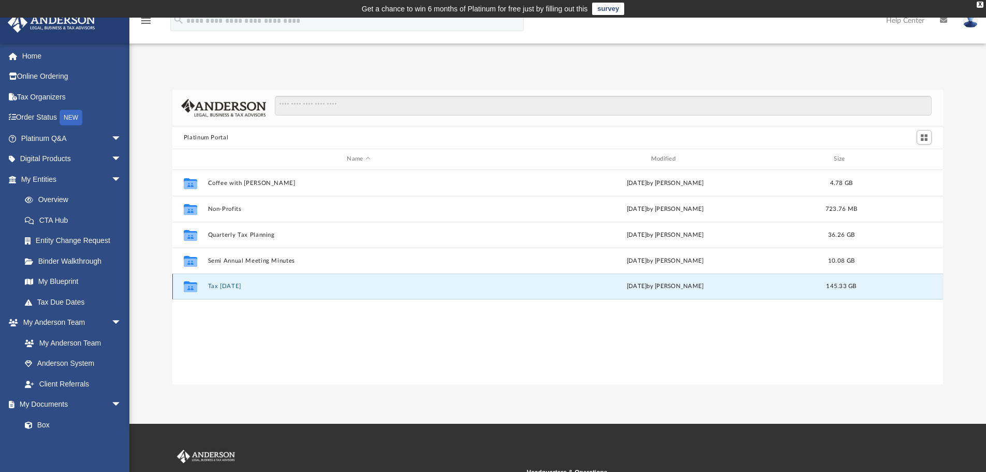
click at [282, 291] on div "Collaborated Folder Tax [DATE] [DATE] by [PERSON_NAME] 145.33 GB" at bounding box center [557, 286] width 771 height 26
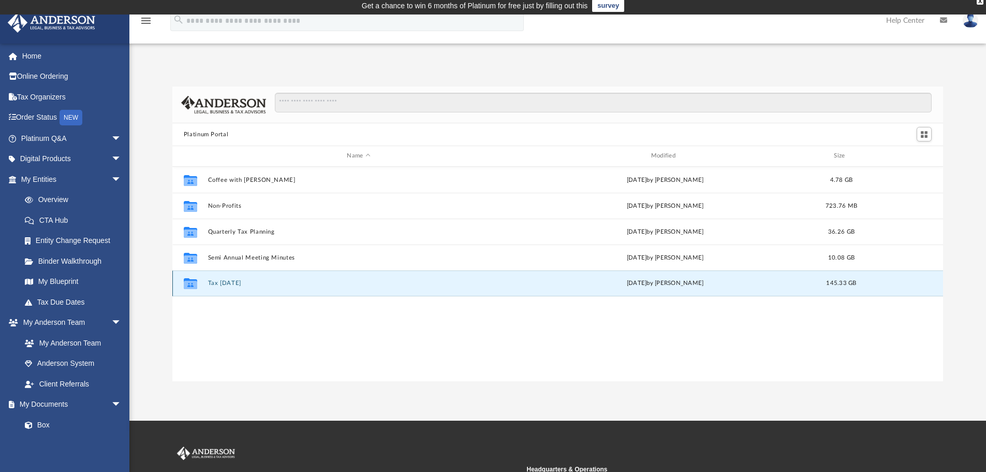
scroll to position [52, 0]
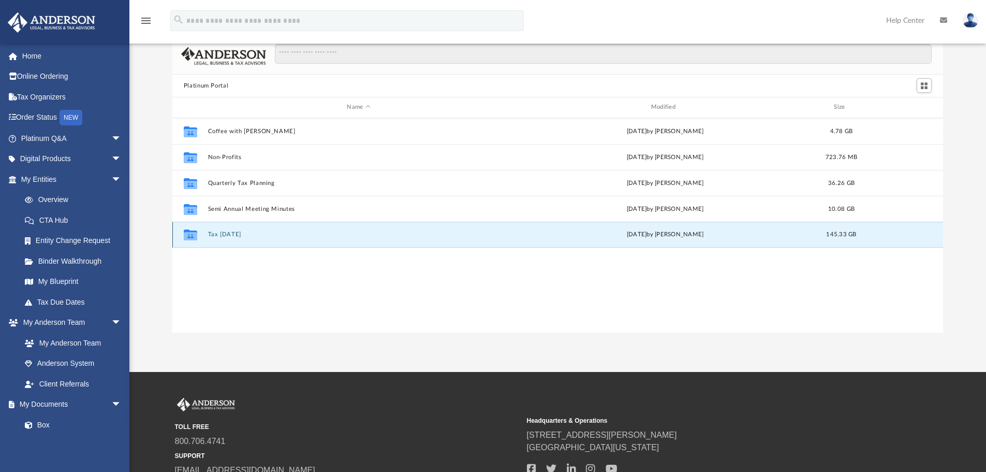
click at [263, 231] on button "Tax [DATE]" at bounding box center [359, 234] width 302 height 7
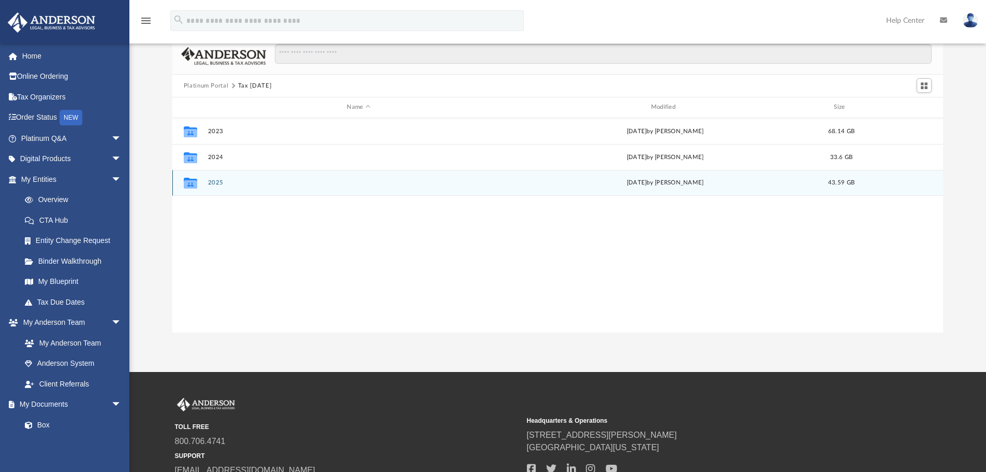
click at [259, 193] on div "Collaborated Folder 2025 [DATE] by [PERSON_NAME] 43.59 GB" at bounding box center [557, 183] width 771 height 26
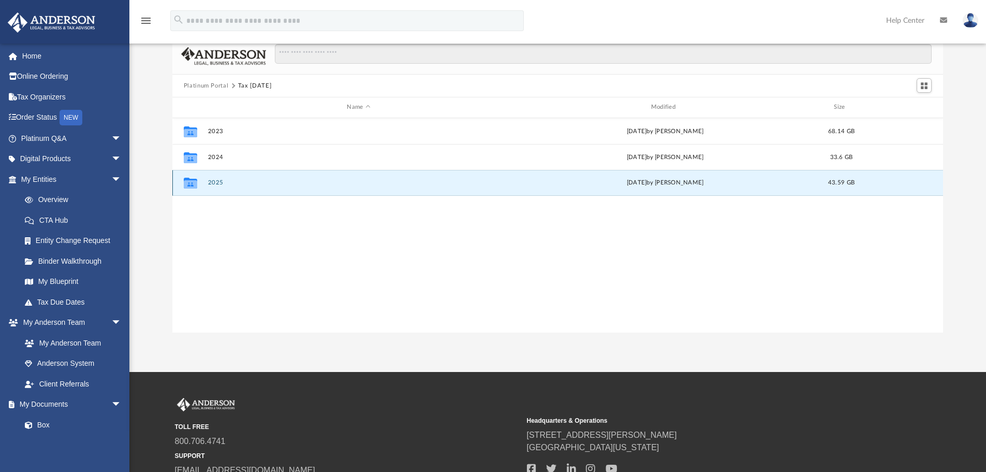
click at [258, 193] on div "Collaborated Folder 2025 [DATE] by [PERSON_NAME] 43.59 GB" at bounding box center [557, 183] width 771 height 26
click at [232, 175] on div "Collaborated Folder 2025 [DATE] by [PERSON_NAME] 43.59 GB" at bounding box center [557, 183] width 771 height 26
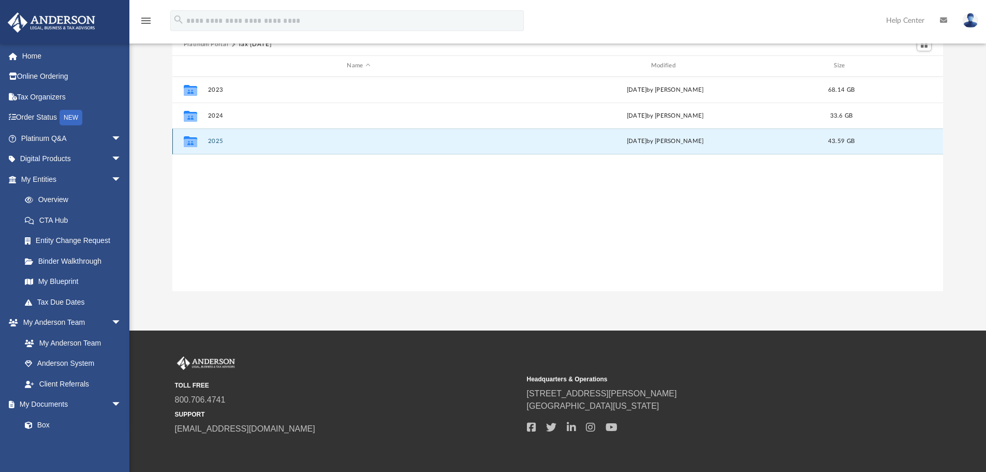
scroll to position [0, 0]
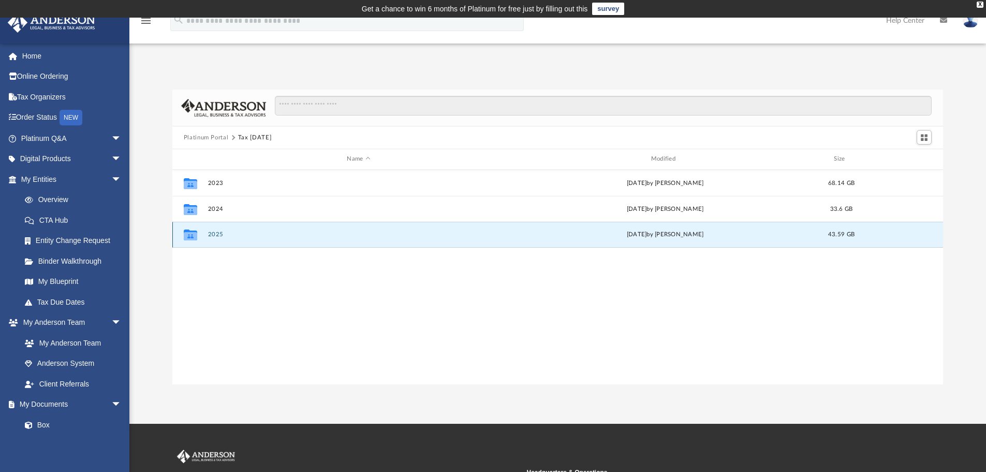
click at [268, 233] on button "2025" at bounding box center [359, 234] width 302 height 7
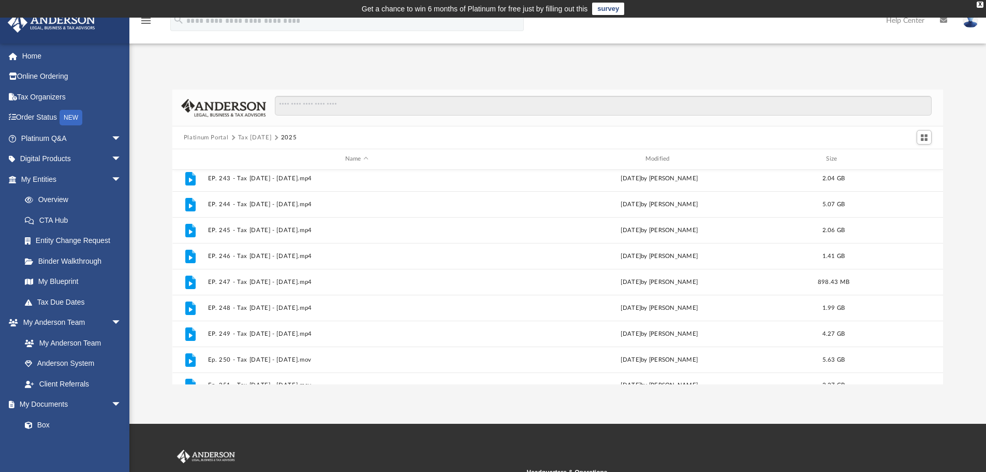
scroll to position [226, 0]
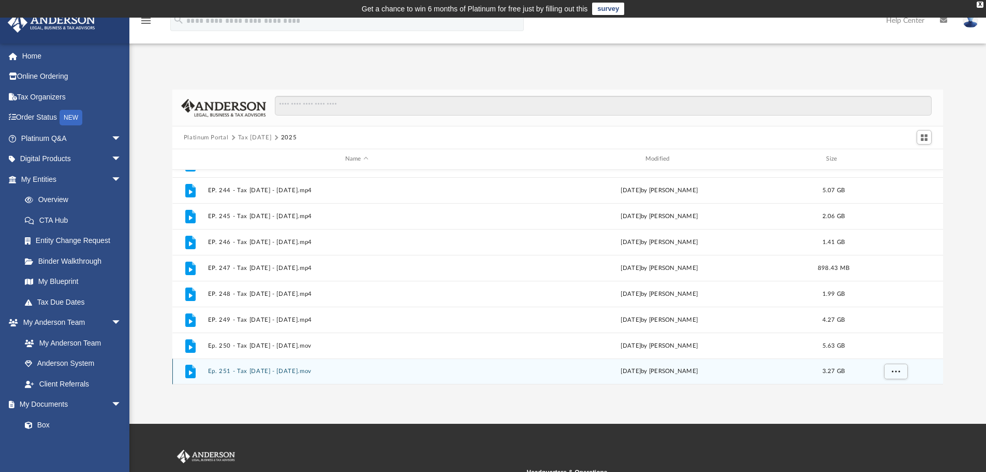
click at [428, 377] on div "File Ep. 251 - Tax [DATE] - [DATE].mov [DATE] by [PERSON_NAME] 3.27 GB" at bounding box center [557, 371] width 771 height 26
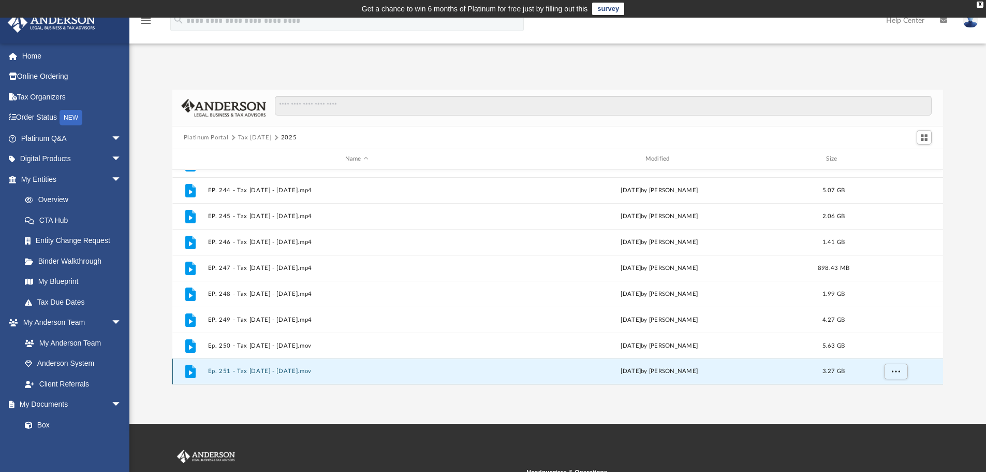
click at [428, 377] on div "File Ep. 251 - Tax [DATE] - [DATE].mov [DATE] by [PERSON_NAME] 3.27 GB" at bounding box center [557, 371] width 771 height 26
click at [405, 363] on div "File Ep. 251 - Tax [DATE] - [DATE].mov [DATE] by [PERSON_NAME] 3.27 GB" at bounding box center [557, 371] width 771 height 26
click at [410, 369] on button "Ep. 251 - Tax [DATE] - [DATE].mov" at bounding box center [357, 371] width 298 height 7
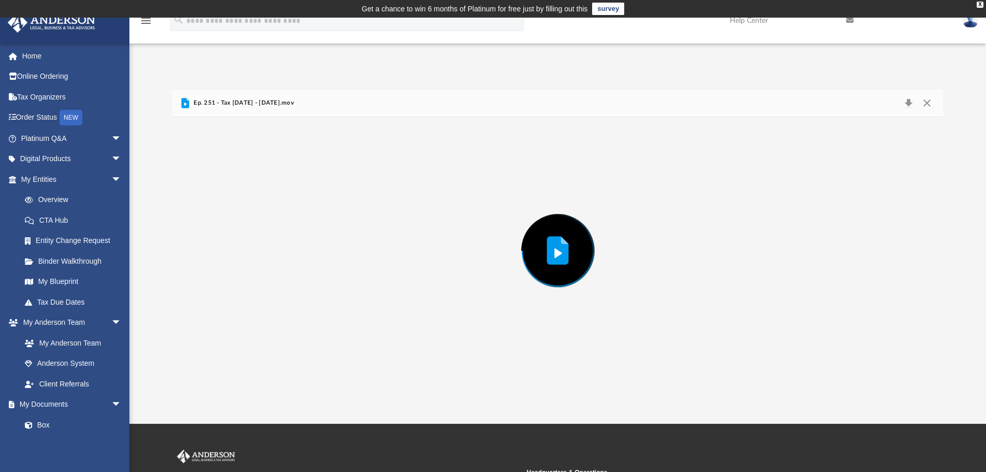
click at [409, 369] on div "Preview" at bounding box center [557, 250] width 771 height 267
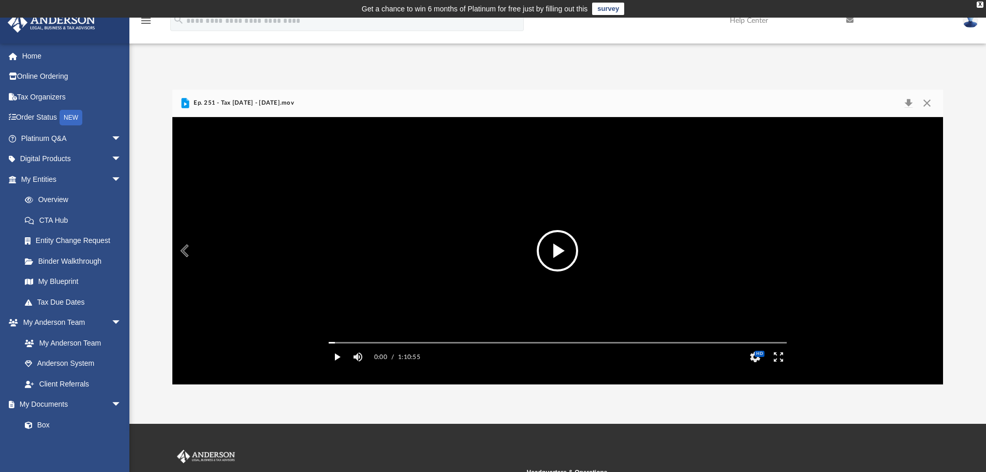
click at [331, 367] on button "Play" at bounding box center [337, 356] width 23 height 21
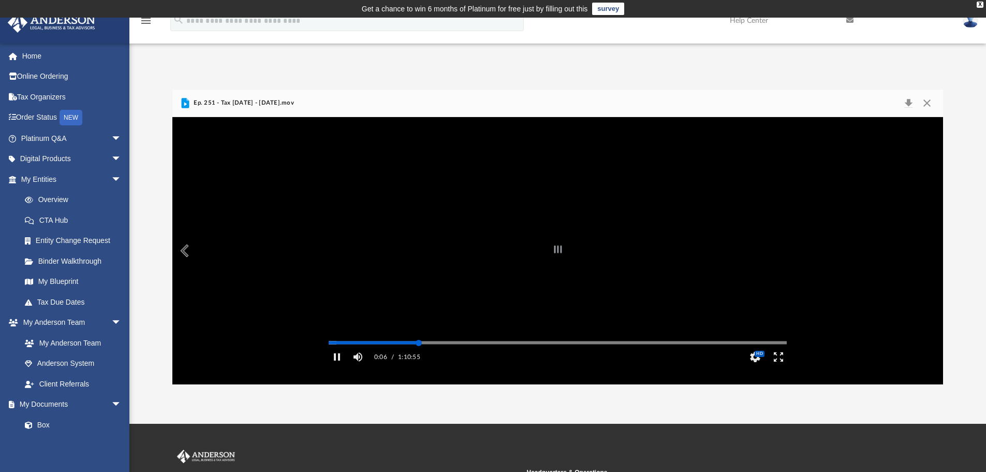
click at [419, 357] on div "Autoplay Disabled Speed Normal Quality Auto Subtitles/CC Off Audio Autoplay Dis…" at bounding box center [557, 250] width 771 height 267
click at [338, 367] on button "Pause" at bounding box center [337, 356] width 23 height 21
